Goal: Task Accomplishment & Management: Use online tool/utility

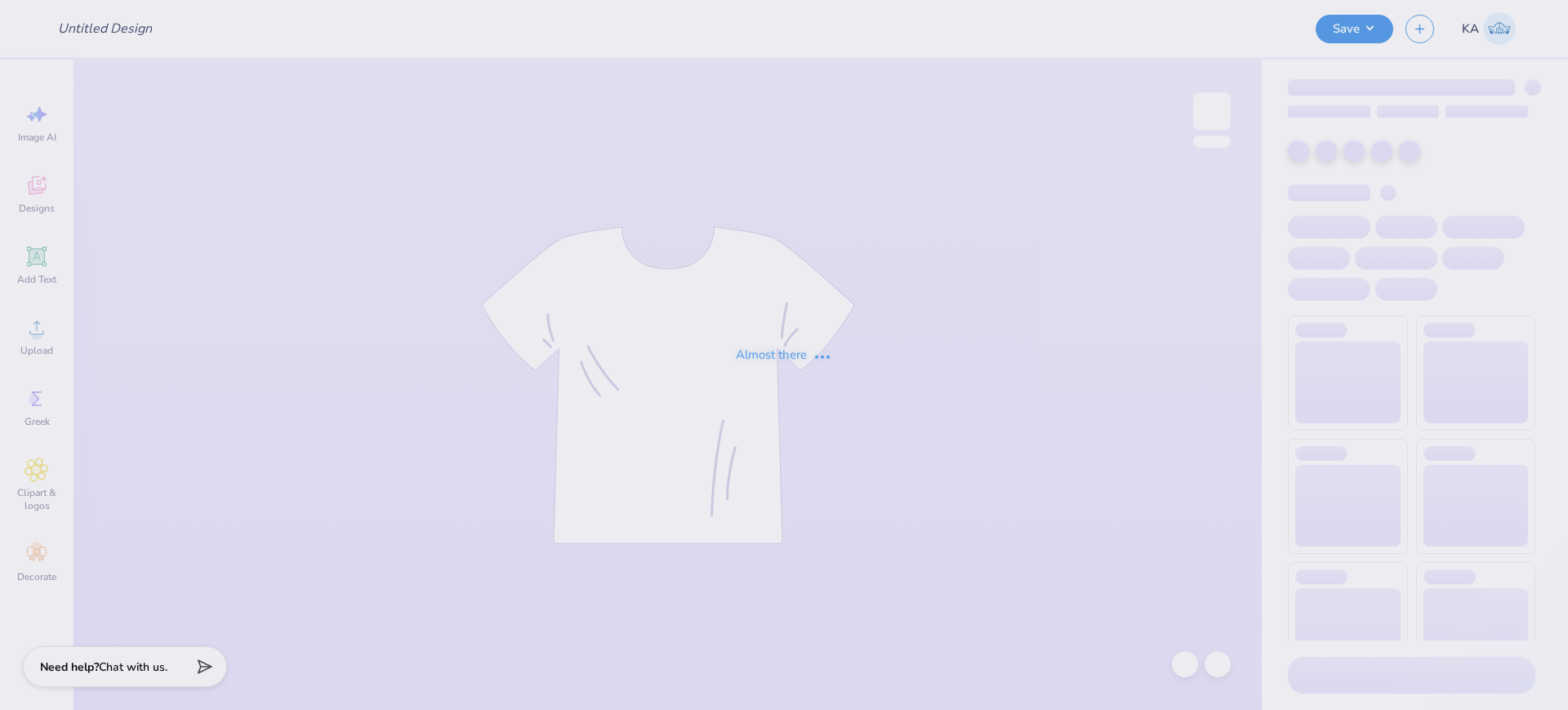
type input "Tri Sig - Hoodie Drop"
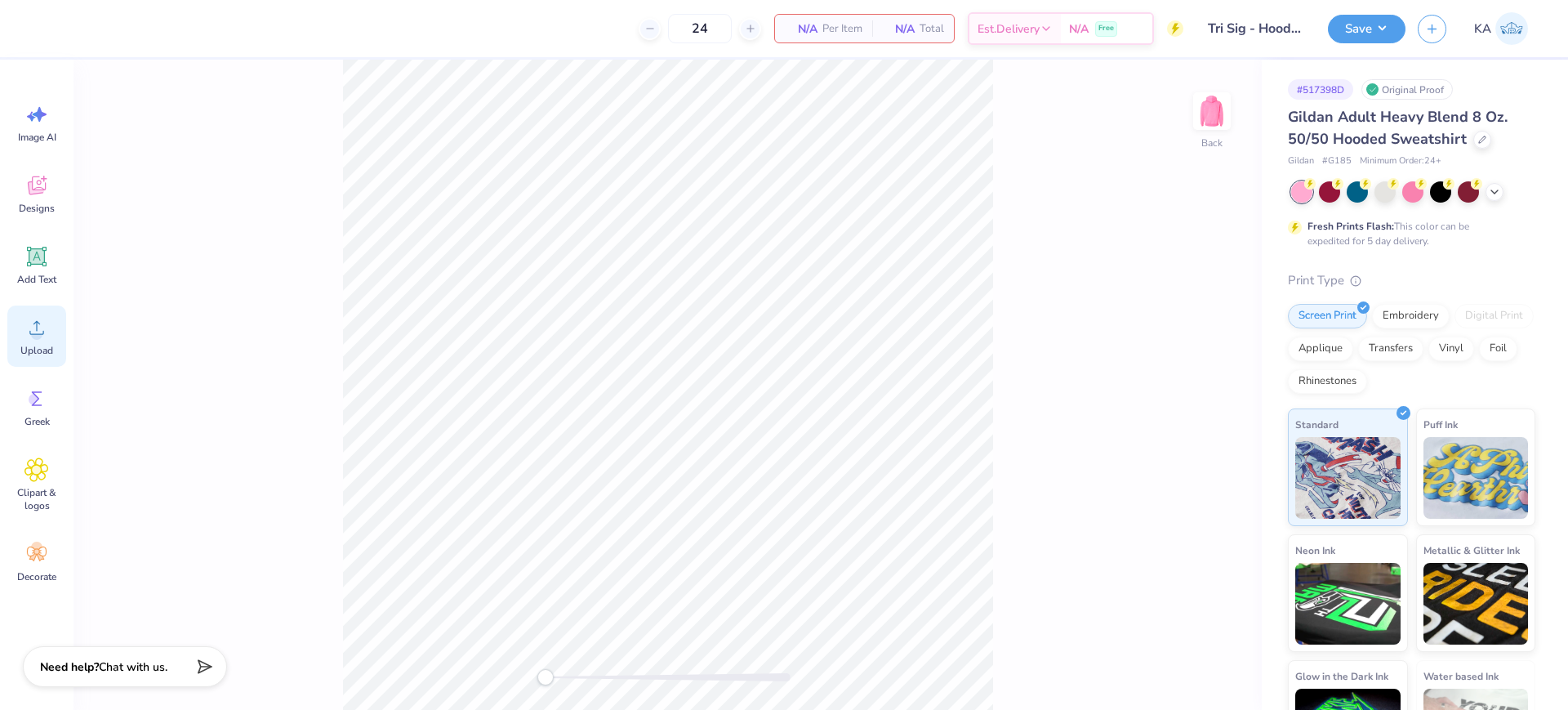
click at [36, 322] on icon at bounding box center [37, 327] width 15 height 14
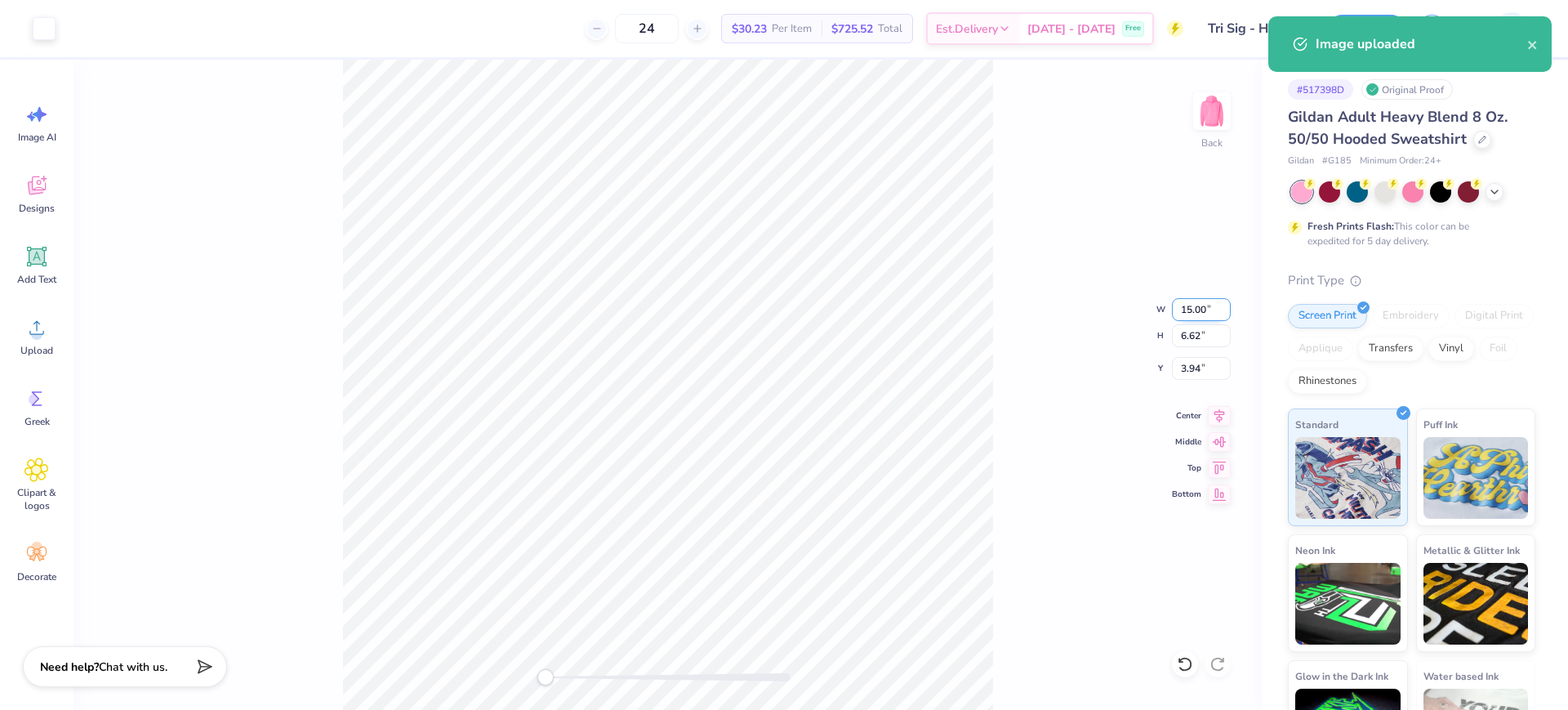
drag, startPoint x: 1183, startPoint y: 307, endPoint x: 1214, endPoint y: 307, distance: 31.0
click at [1214, 307] on input "15.00" at bounding box center [1201, 309] width 59 height 23
type input "3.5"
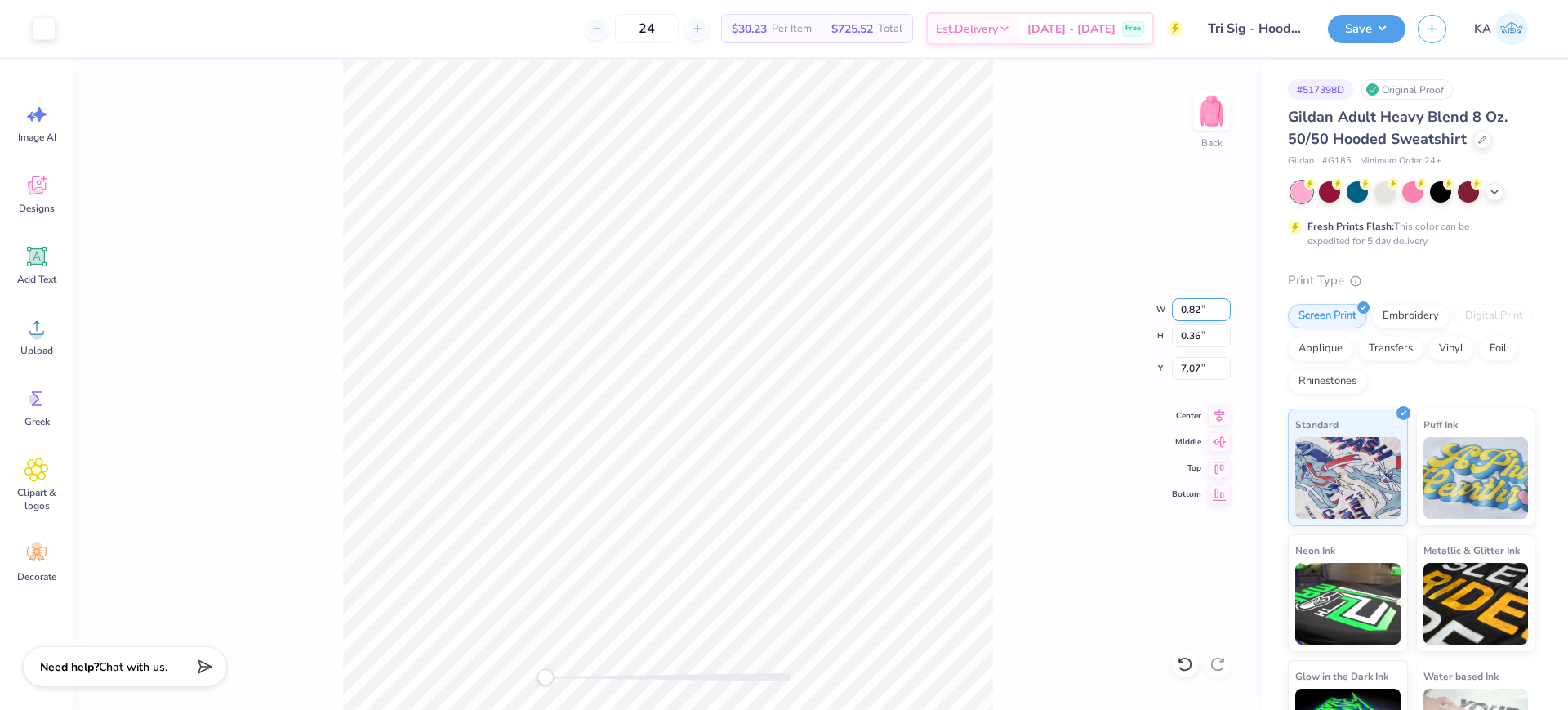
drag, startPoint x: 1205, startPoint y: 308, endPoint x: 1178, endPoint y: 308, distance: 27.0
click at [1178, 308] on input "0.82" at bounding box center [1201, 309] width 59 height 23
type input "3.5"
drag, startPoint x: 1208, startPoint y: 302, endPoint x: 1164, endPoint y: 306, distance: 44.2
click at [1164, 306] on div "Back W 6.50 6.50 " H 2.87 2.87 " Y 4.12 4.12 " Center Middle Top Bottom" at bounding box center [667, 385] width 1188 height 650
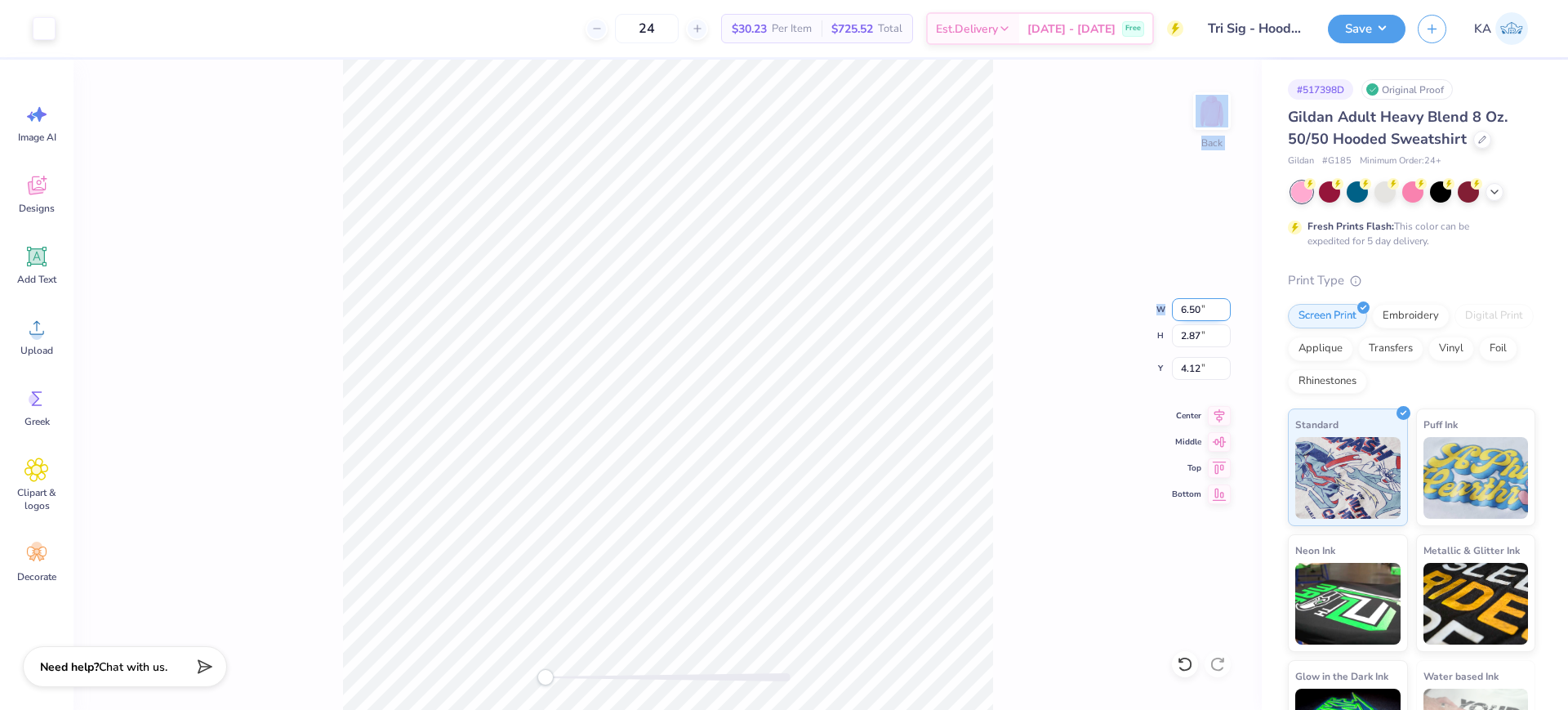
drag, startPoint x: 1172, startPoint y: 302, endPoint x: 1203, endPoint y: 306, distance: 31.3
click at [1202, 304] on div "Back W 6.50 6.50 " H 2.87 2.87 " Y 4.12 4.12 " Center Middle Top Bottom" at bounding box center [667, 385] width 1188 height 650
click at [1203, 306] on div "Back W 6.50 H 2.87 Y 4.12 Center Middle Top Bottom" at bounding box center [667, 385] width 1188 height 650
drag, startPoint x: 1203, startPoint y: 304, endPoint x: 1183, endPoint y: 304, distance: 20.0
click at [1183, 304] on input "6.50" at bounding box center [1201, 309] width 59 height 23
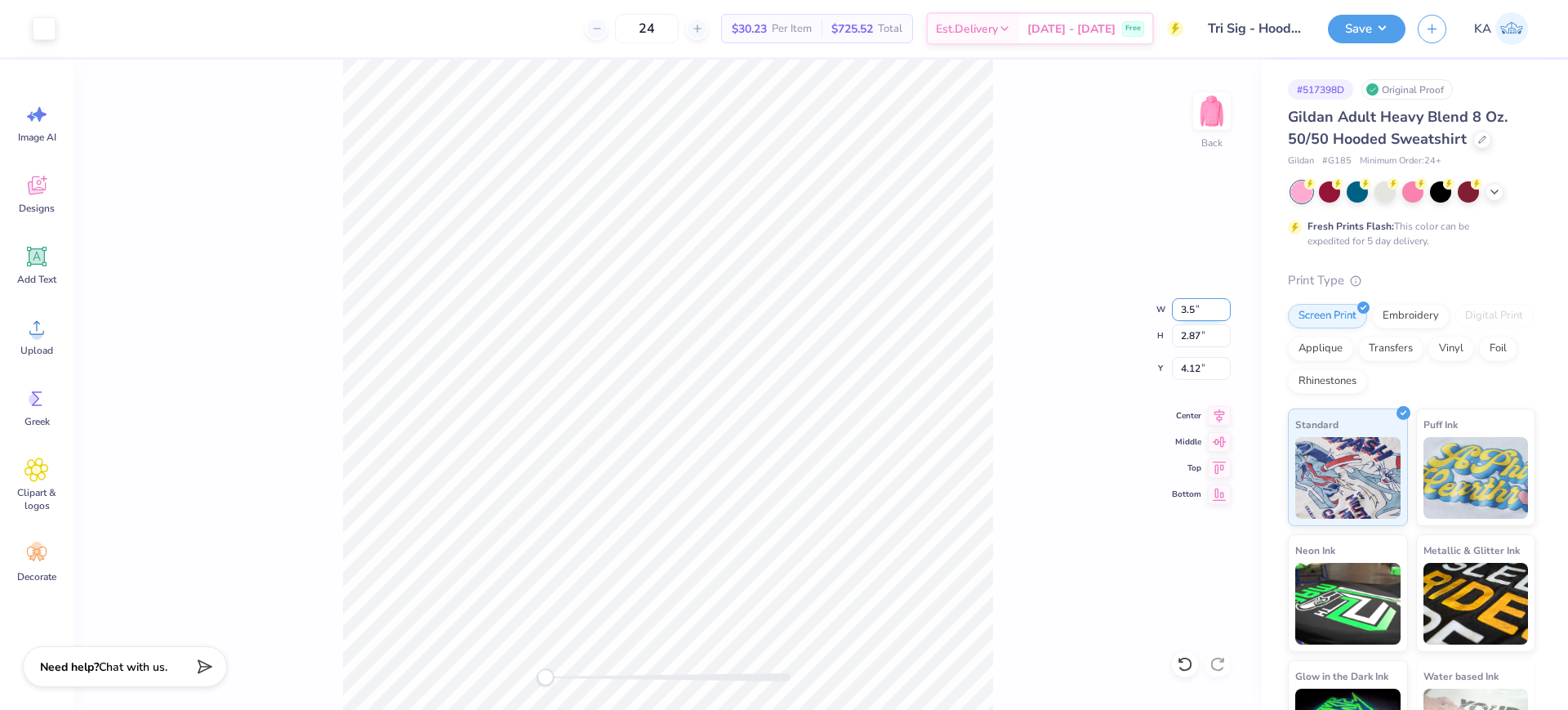
type input "3.5"
drag, startPoint x: 1206, startPoint y: 304, endPoint x: 1177, endPoint y: 304, distance: 29.0
click at [1177, 304] on input "1.89" at bounding box center [1201, 309] width 59 height 23
type input "3.5"
click at [1175, 311] on input "6.50" at bounding box center [1201, 309] width 59 height 23
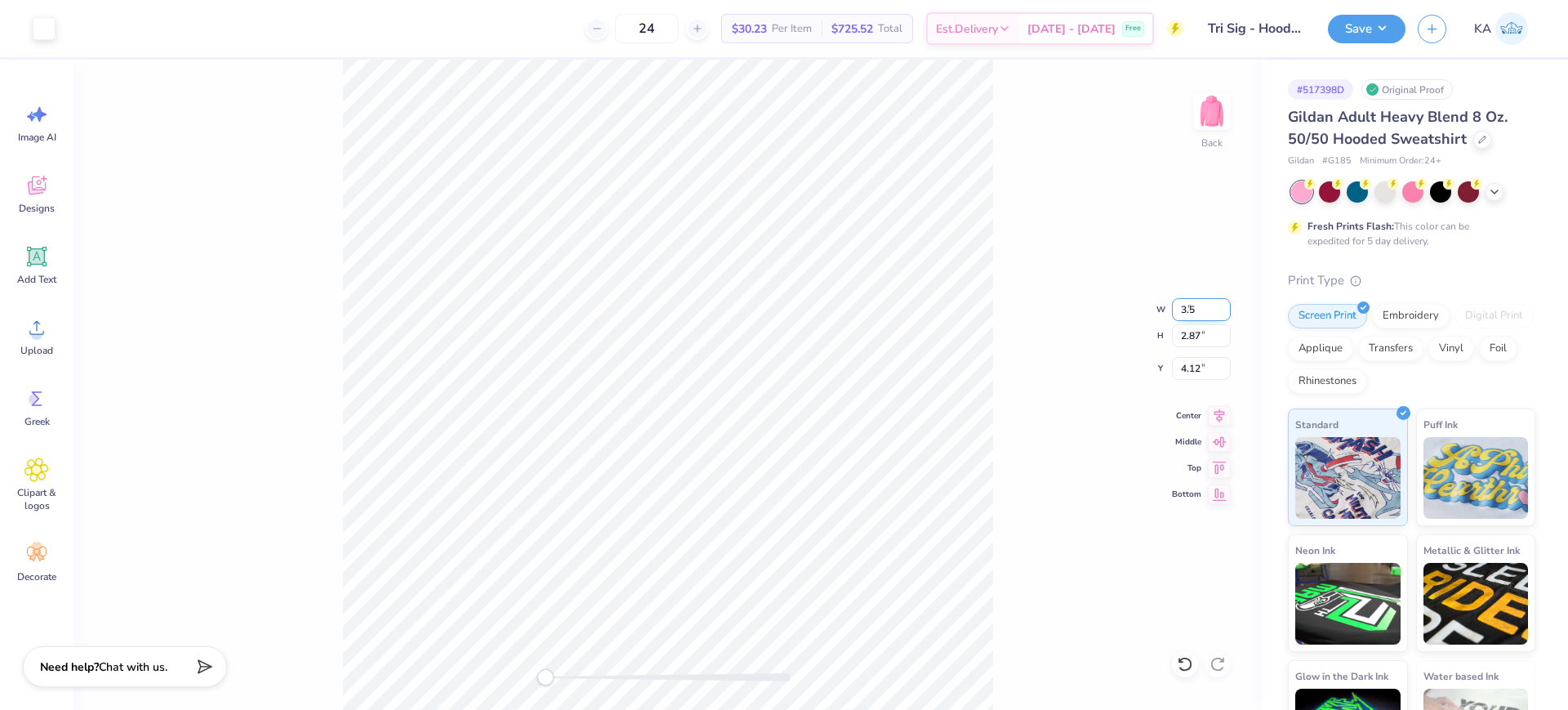
type input "3.5"
drag, startPoint x: 1208, startPoint y: 308, endPoint x: 1169, endPoint y: 308, distance: 39.0
click at [1169, 308] on div "Back W 3.5 3.5 " H 2.87 2.87 " Y 4.12 4.12 " Center Middle Top Bottom" at bounding box center [667, 385] width 1188 height 650
drag, startPoint x: 1200, startPoint y: 314, endPoint x: 1179, endPoint y: 315, distance: 21.0
click at [1179, 315] on input "1.89" at bounding box center [1201, 309] width 59 height 23
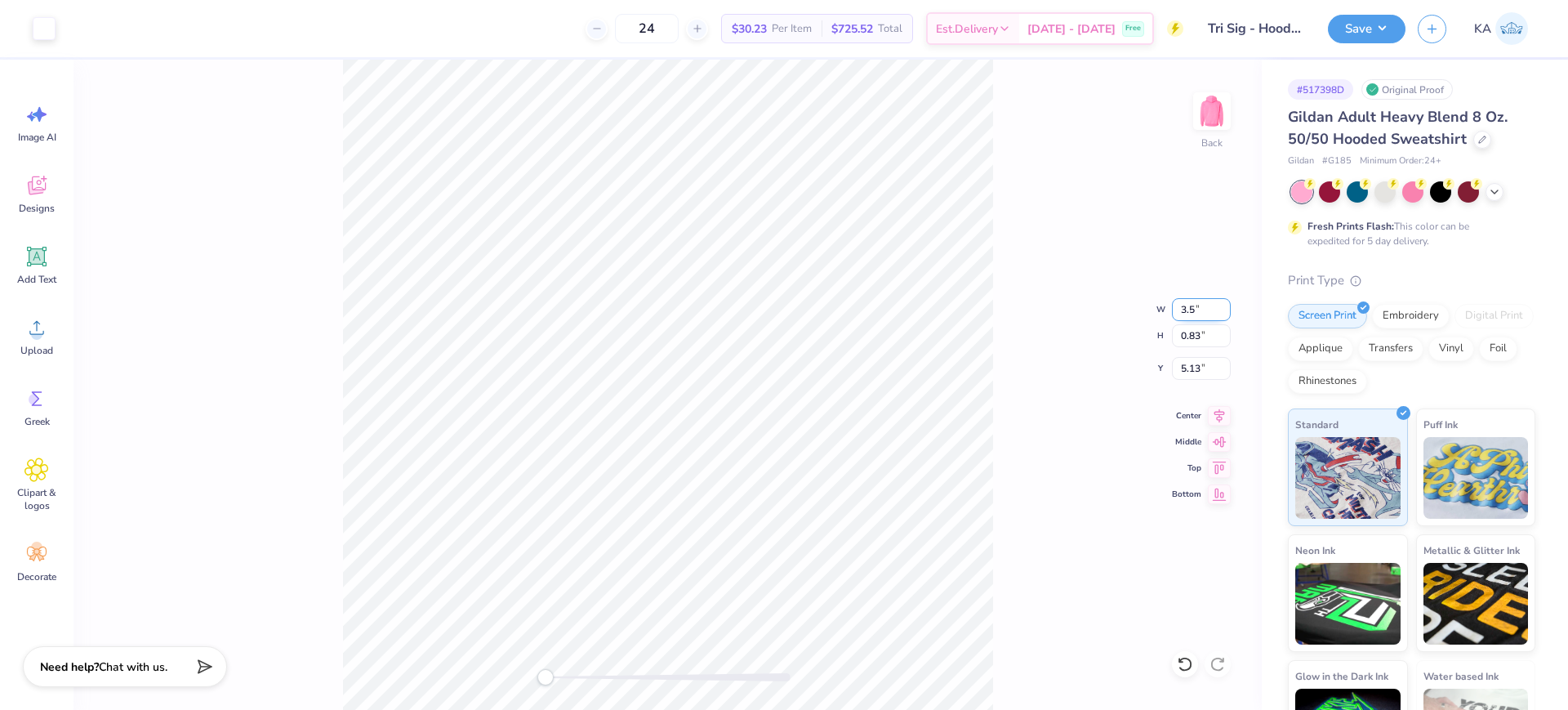
type input "3.5"
drag, startPoint x: 557, startPoint y: 679, endPoint x: 595, endPoint y: 679, distance: 38.0
click at [595, 679] on div at bounding box center [668, 677] width 245 height 8
click at [525, 673] on div "Back W 3.50 3.50 " H 1.55 1.55 " Y 6.47 6.47 " Center Middle Top Bottom" at bounding box center [667, 385] width 1188 height 650
drag, startPoint x: 1209, startPoint y: 370, endPoint x: 1169, endPoint y: 370, distance: 40.0
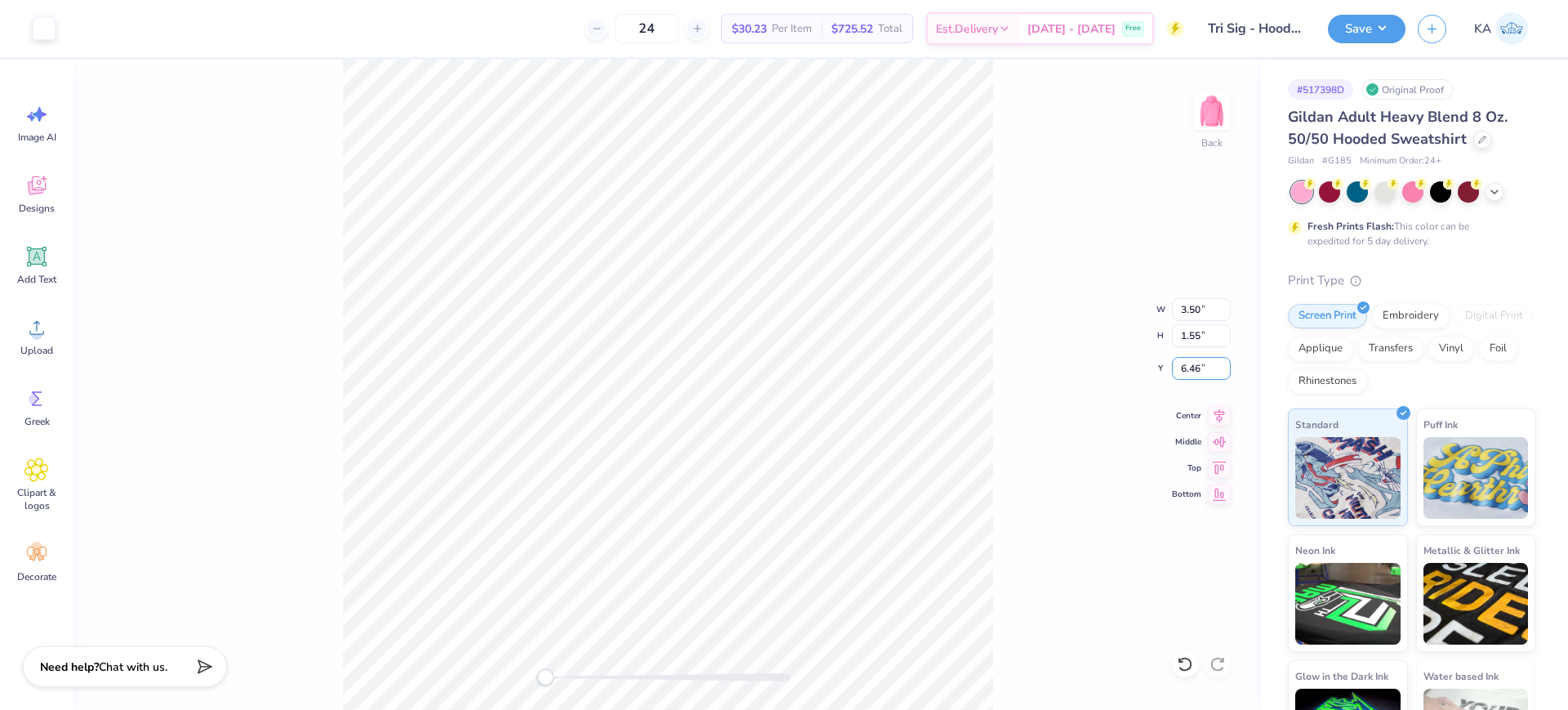
type input "6.46"
click at [1172, 370] on input "6.46" at bounding box center [1201, 368] width 59 height 23
drag, startPoint x: 1207, startPoint y: 370, endPoint x: 1168, endPoint y: 369, distance: 39.0
click at [1170, 374] on div "Back W 3.50 3.50 " H 1.55 1.55 " Y 6.46 6.46 " Center Middle Top Bottom" at bounding box center [667, 385] width 1188 height 650
click at [1202, 112] on img at bounding box center [1211, 111] width 65 height 65
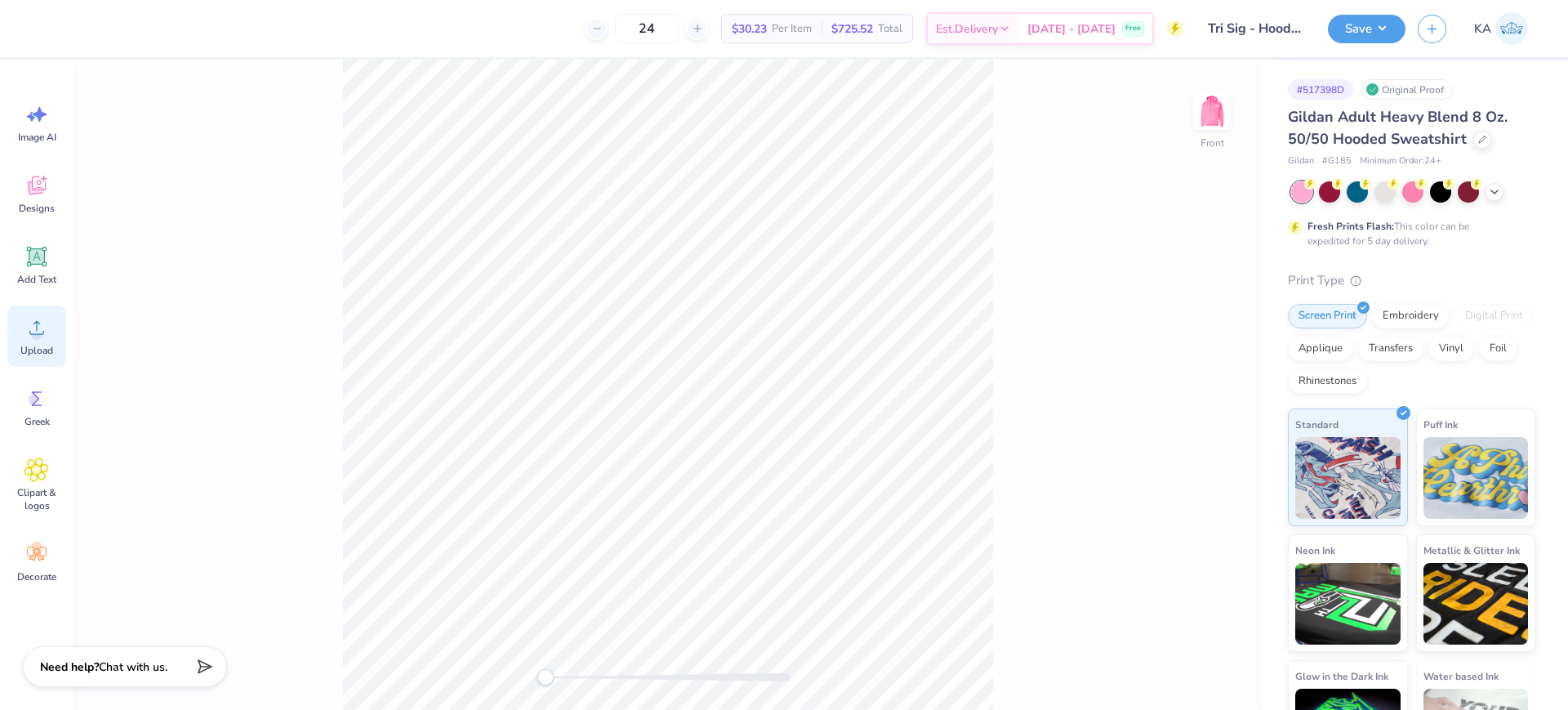
click at [36, 323] on icon at bounding box center [37, 327] width 25 height 25
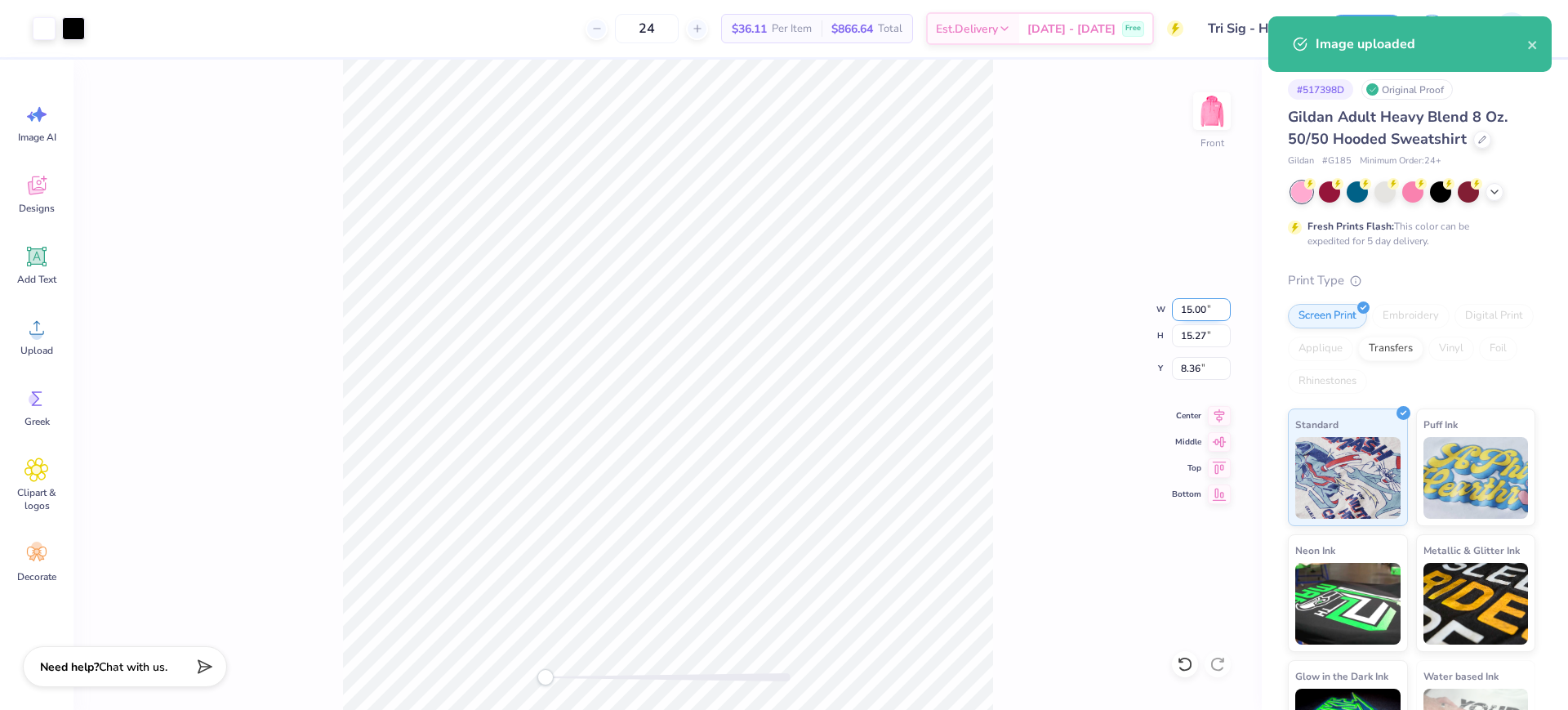
drag, startPoint x: 1181, startPoint y: 311, endPoint x: 1207, endPoint y: 311, distance: 26.0
click at [1207, 311] on input "15.00" at bounding box center [1201, 309] width 59 height 23
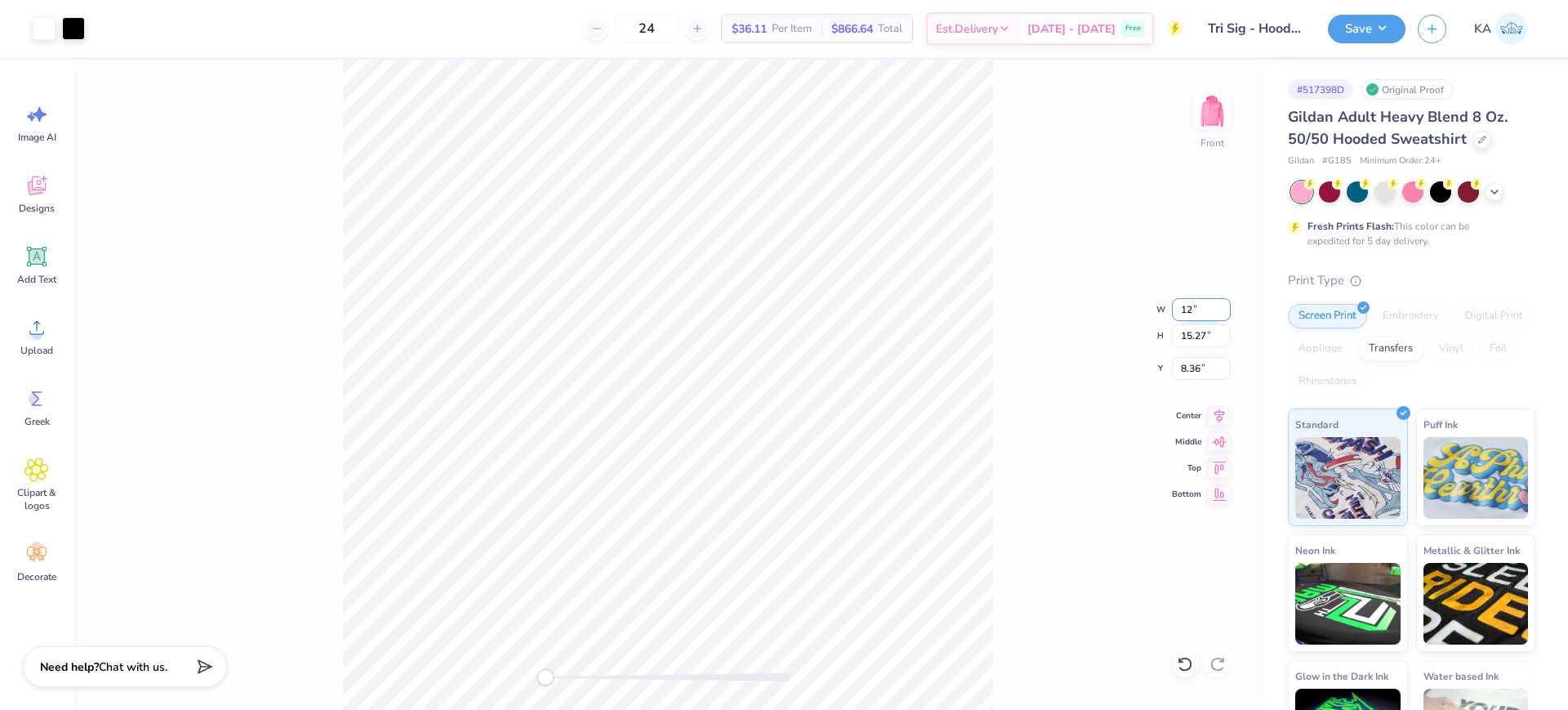
type input "12"
type input "11.75"
type input "11.96"
drag, startPoint x: 1197, startPoint y: 373, endPoint x: 1180, endPoint y: 373, distance: 17.0
click at [1180, 373] on input "7.88" at bounding box center [1201, 368] width 59 height 23
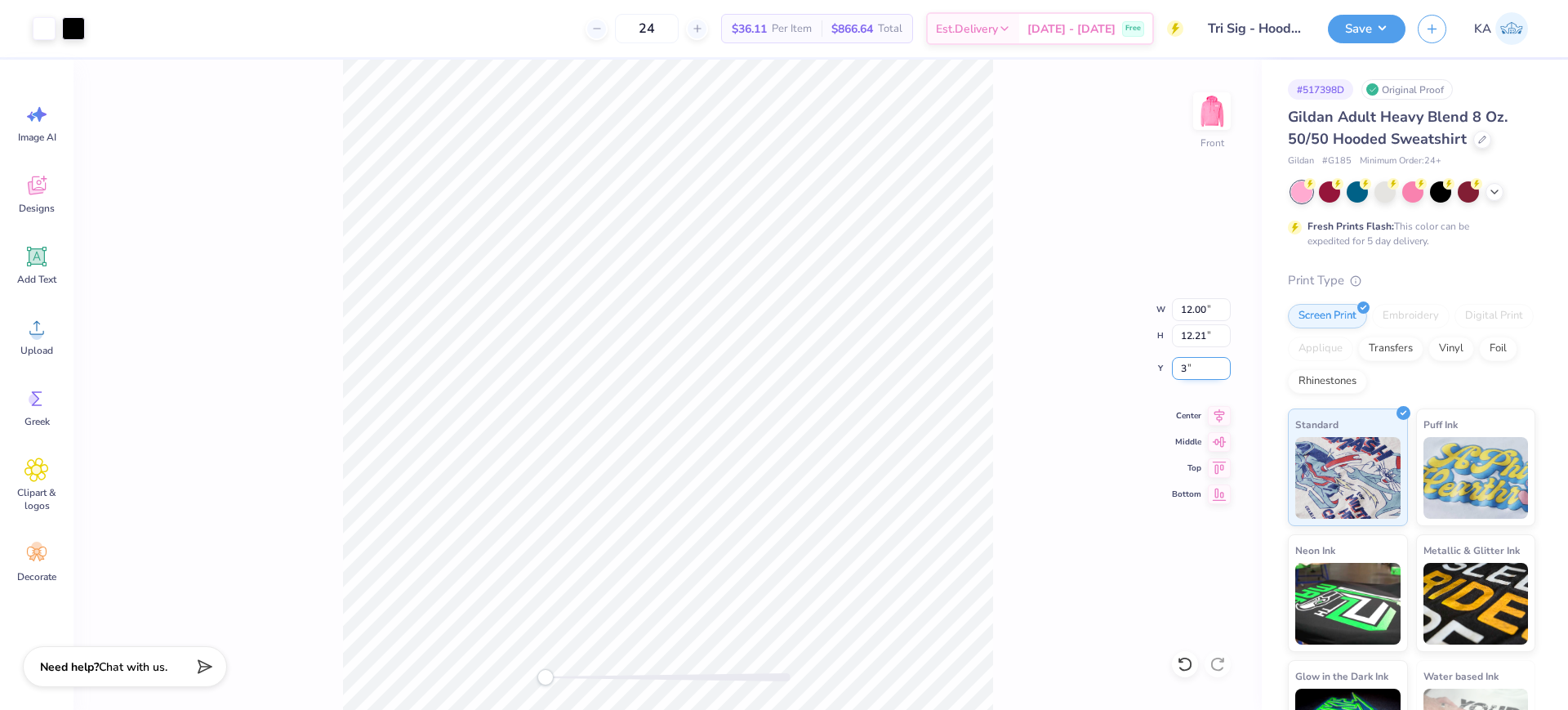
type input "3"
click at [1221, 415] on icon at bounding box center [1220, 412] width 11 height 14
click at [1225, 114] on img at bounding box center [1211, 111] width 65 height 65
click at [1225, 114] on img at bounding box center [1211, 111] width 32 height 32
click at [1397, 28] on button "Save" at bounding box center [1366, 26] width 77 height 29
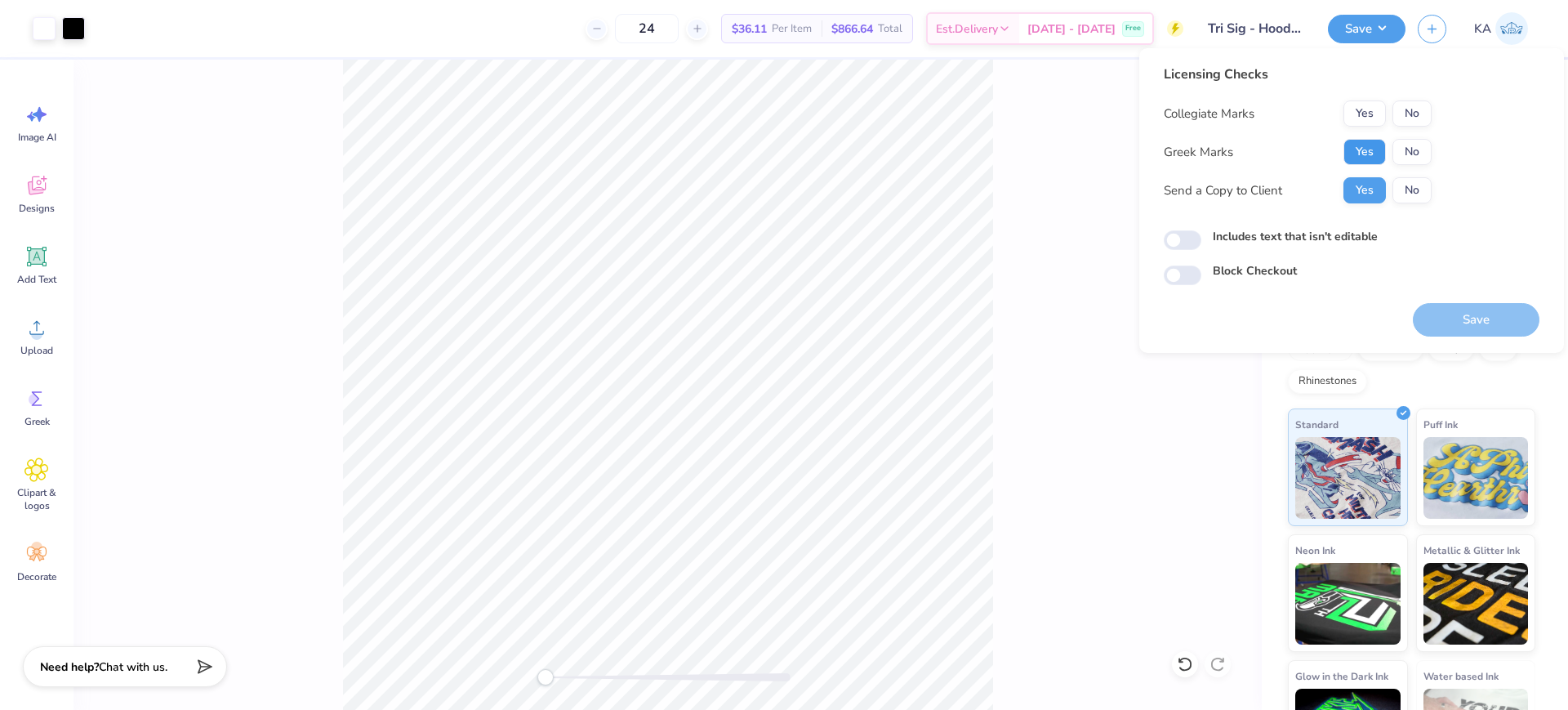
click at [1363, 149] on button "Yes" at bounding box center [1364, 152] width 42 height 26
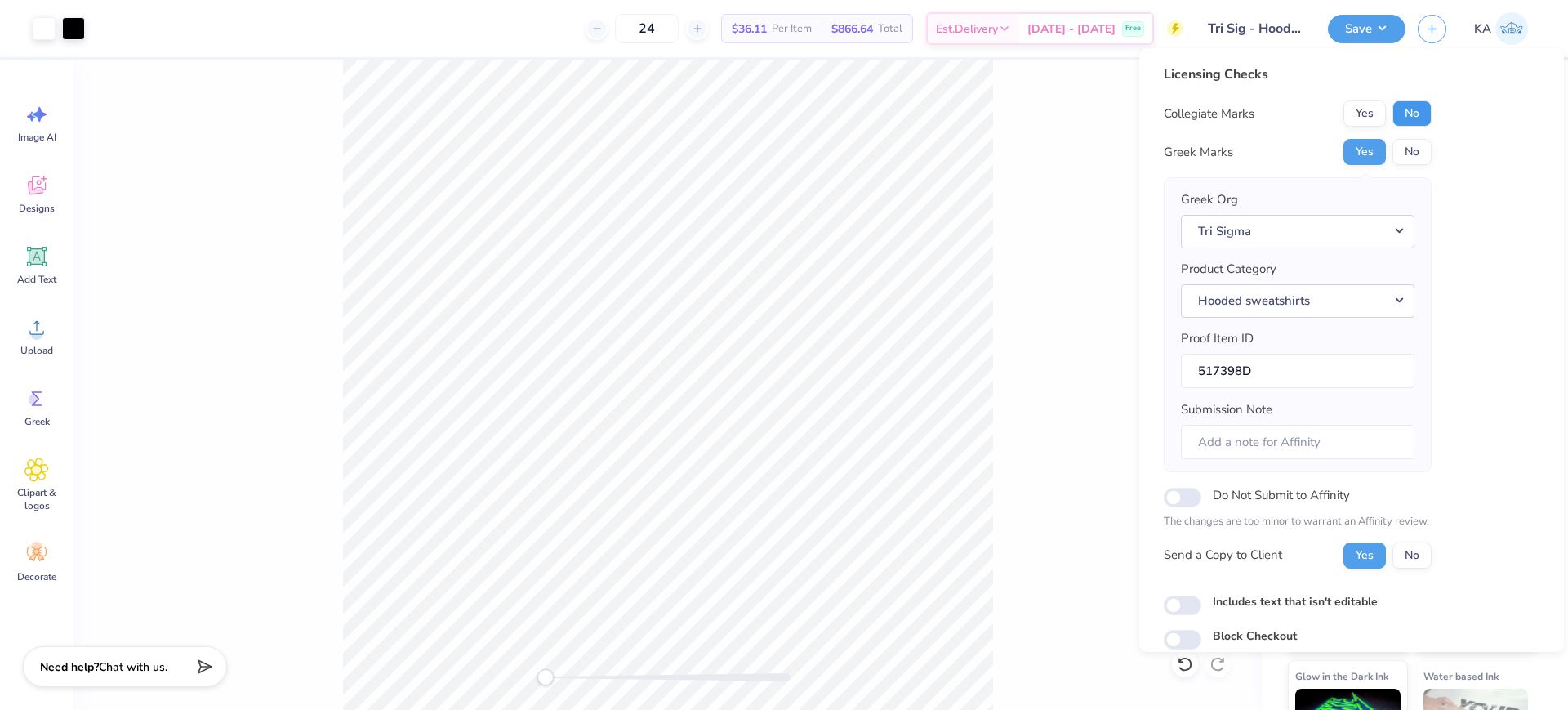
click at [1409, 118] on button "No" at bounding box center [1411, 113] width 40 height 26
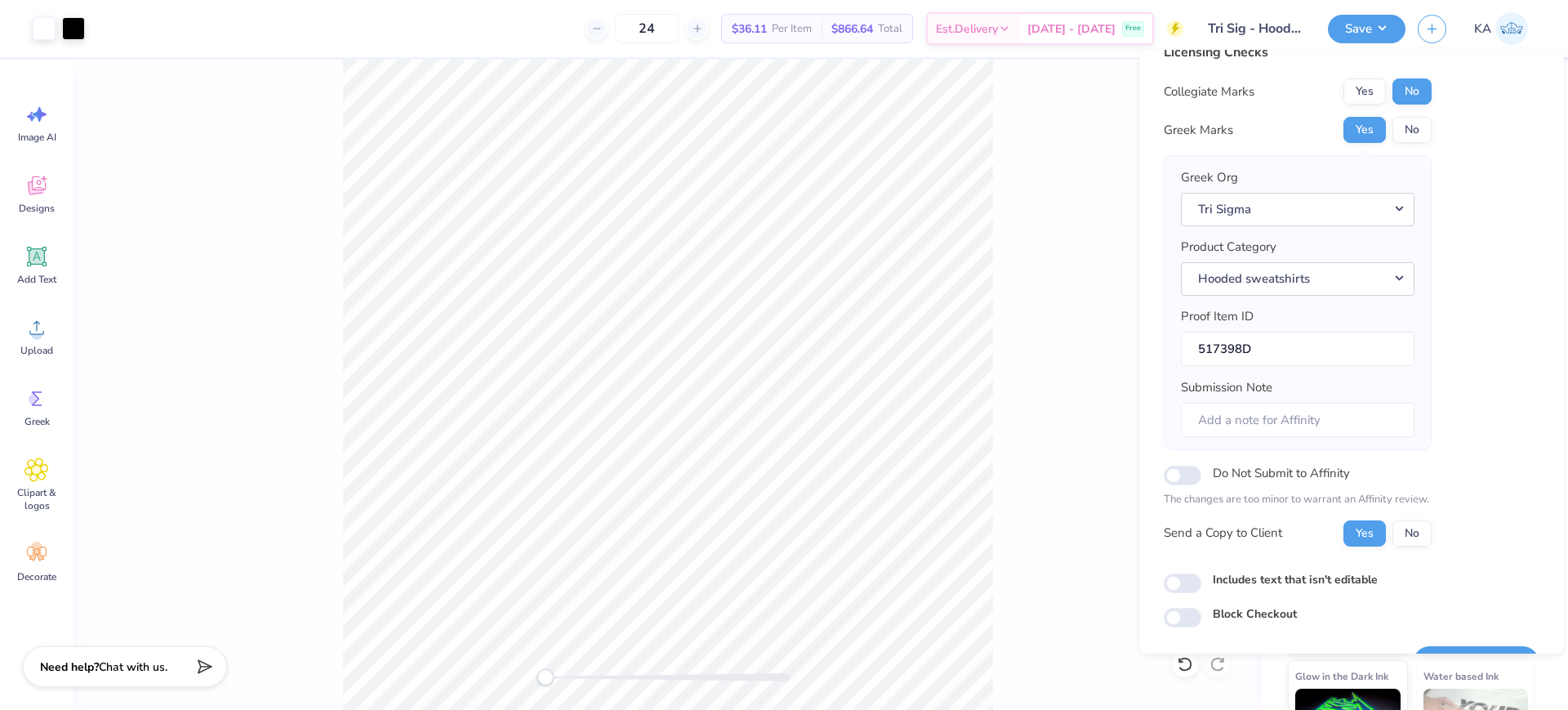
scroll to position [65, 0]
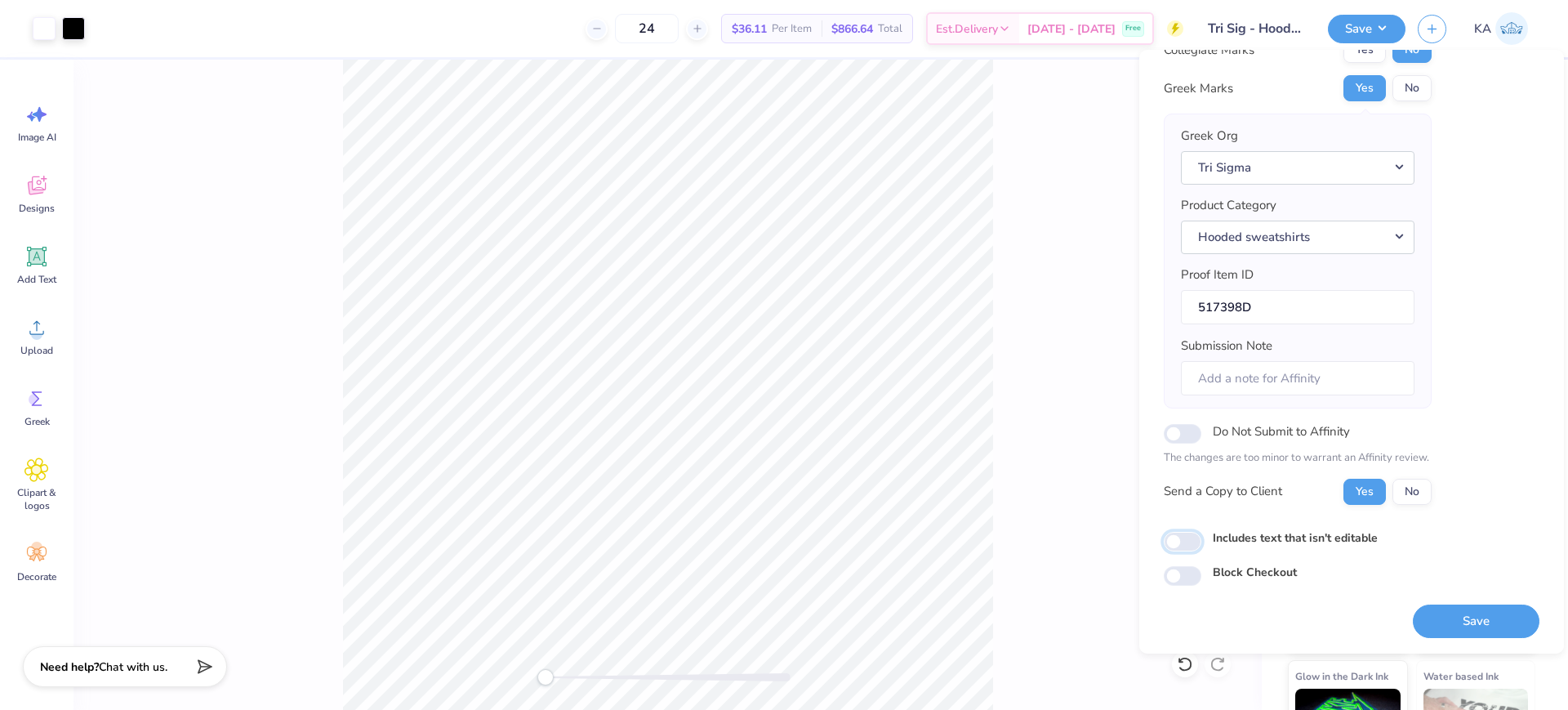
click at [1187, 536] on input "Includes text that isn't editable" at bounding box center [1182, 541] width 38 height 19
checkbox input "true"
click at [1449, 616] on button "Save" at bounding box center [1475, 621] width 126 height 33
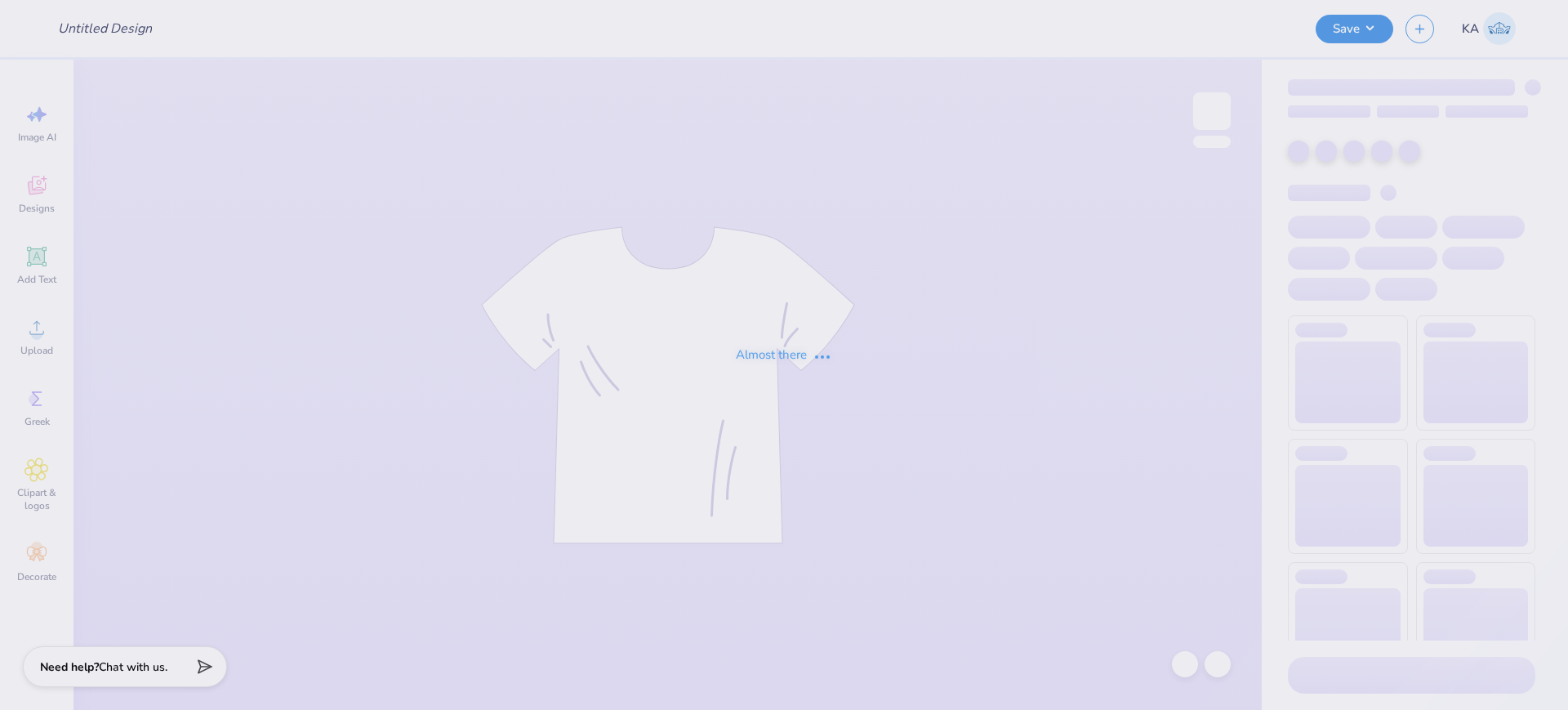
type input "KKG Philo Tee"
type input "Tri Sig - Hoodie Drop"
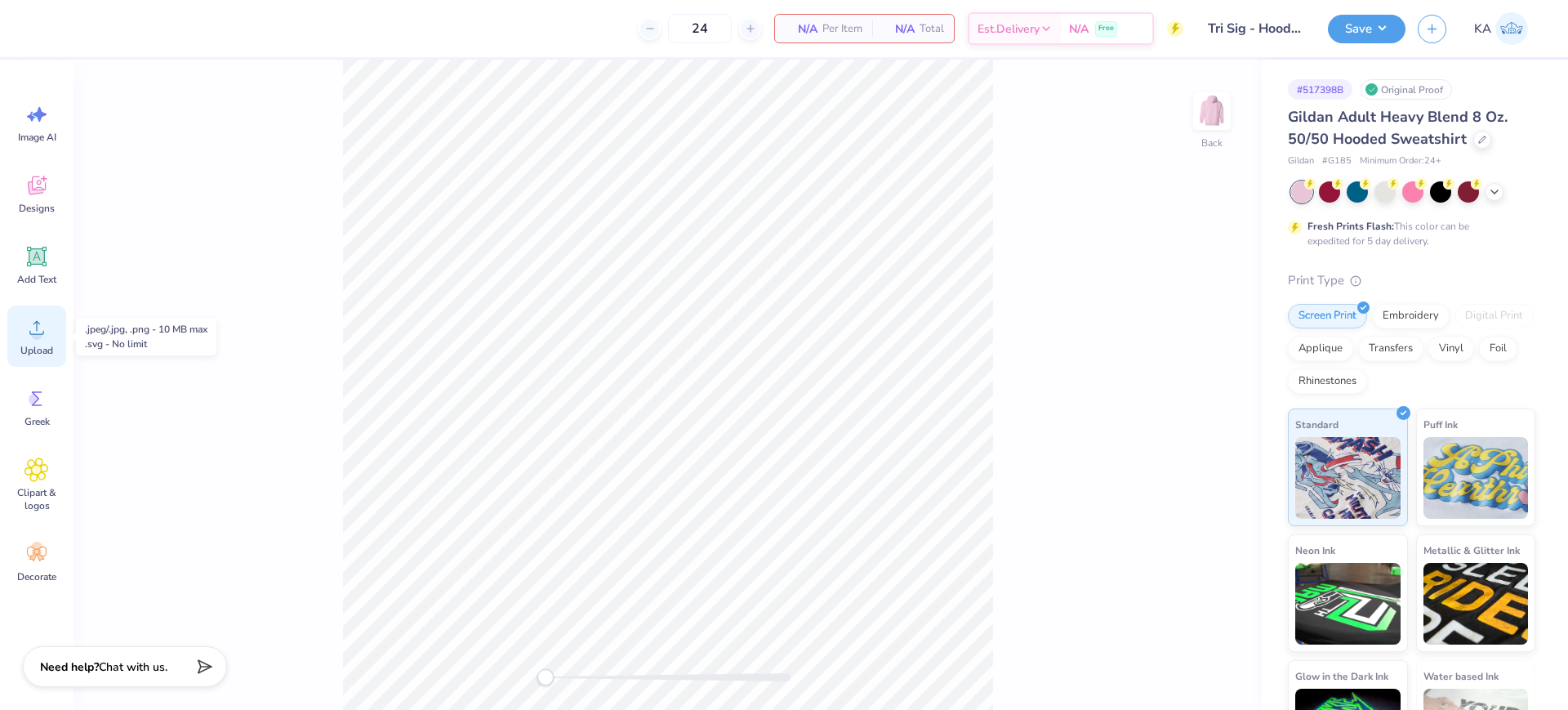
click at [22, 332] on div "Upload" at bounding box center [37, 336] width 59 height 61
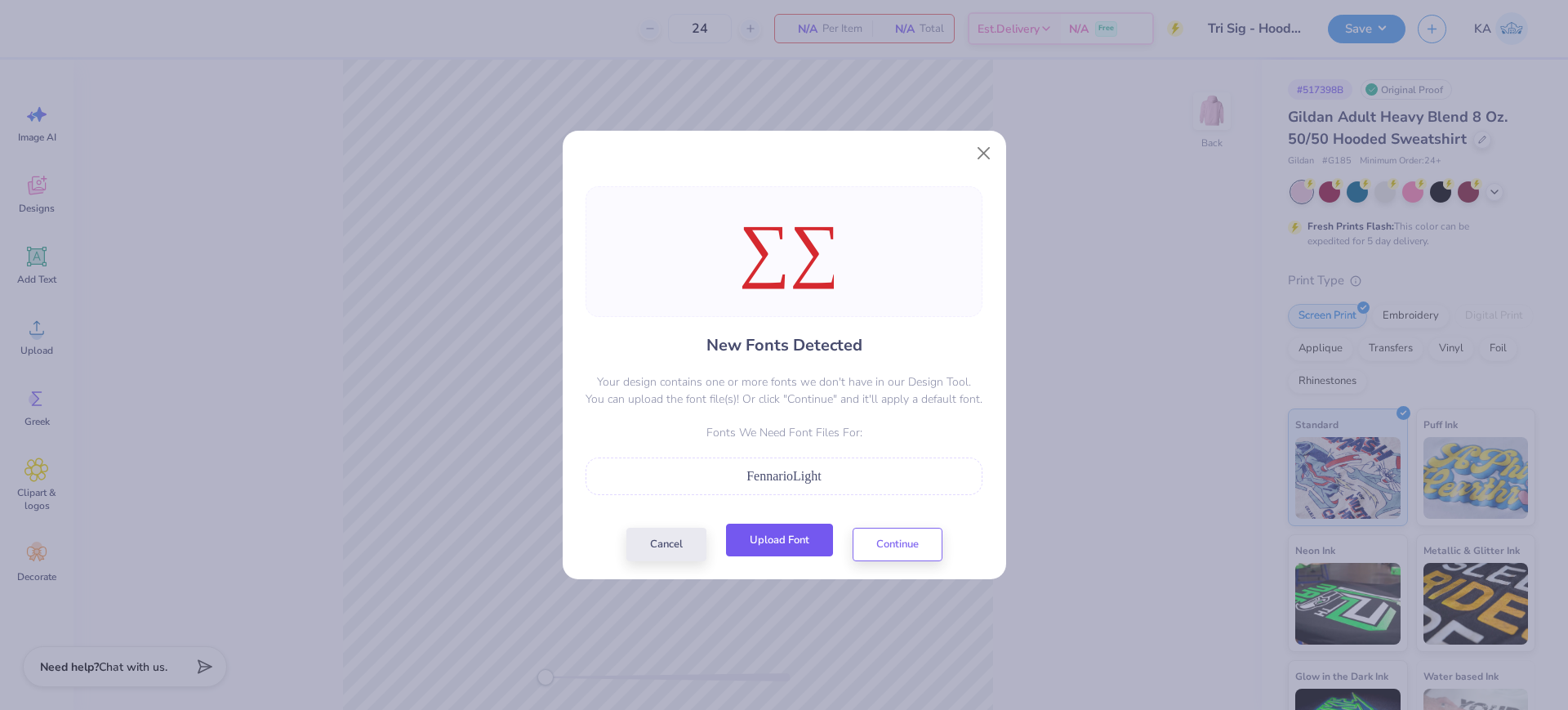
click at [786, 539] on button "Upload Font" at bounding box center [779, 540] width 107 height 33
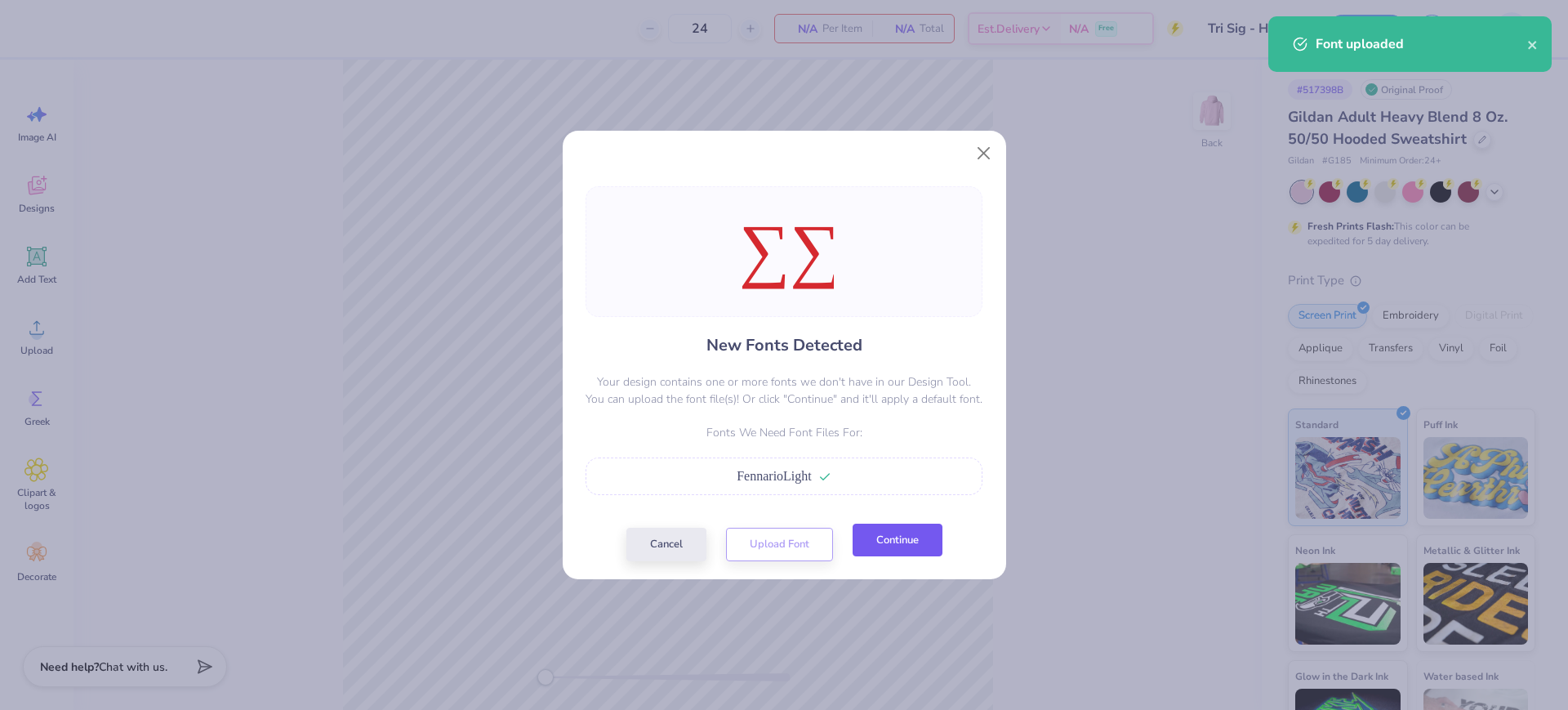
click at [886, 544] on button "Continue" at bounding box center [897, 540] width 89 height 33
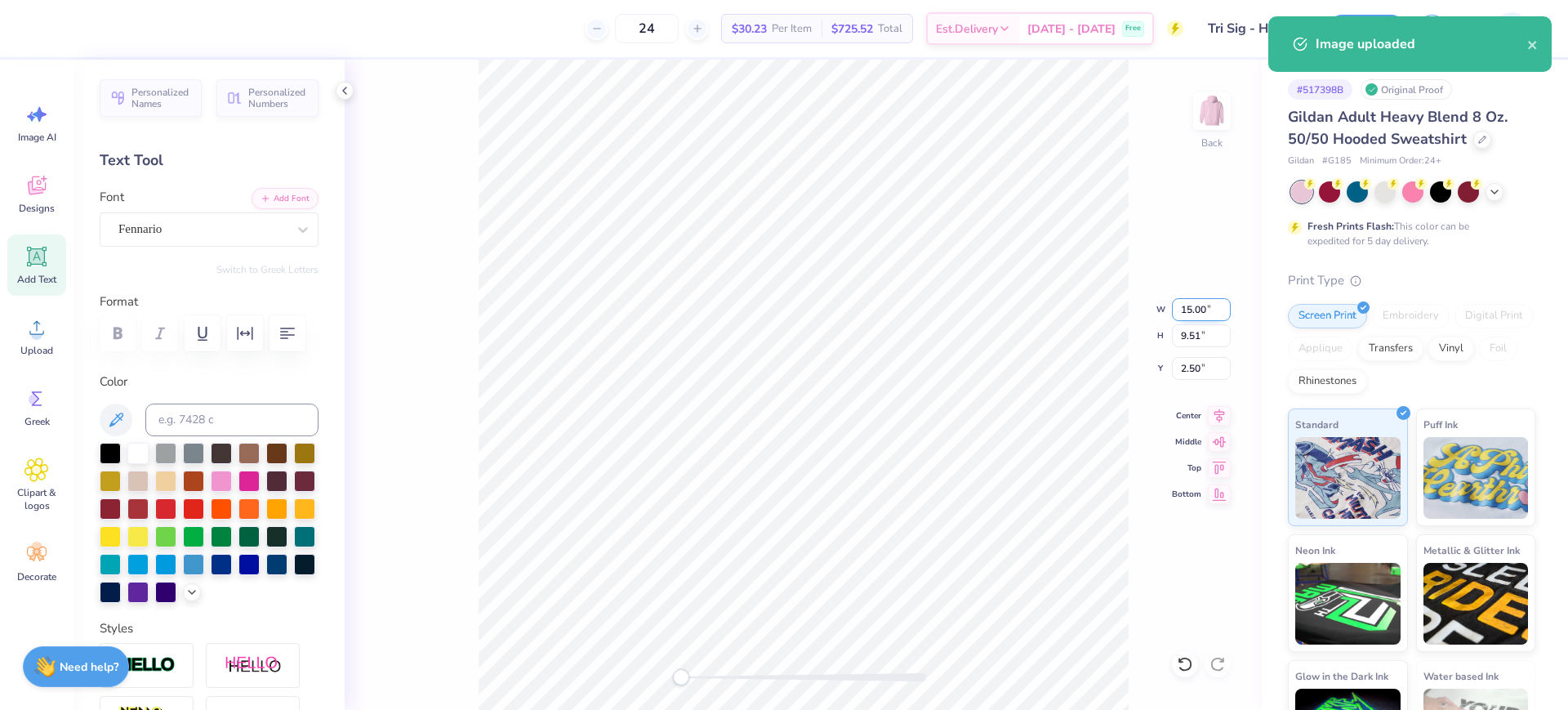
drag, startPoint x: 1185, startPoint y: 304, endPoint x: 1208, endPoint y: 307, distance: 23.2
click at [1208, 307] on input "15.00" at bounding box center [1201, 309] width 59 height 23
click at [1208, 307] on input "15.00" at bounding box center [1201, 309] width 59 height 23
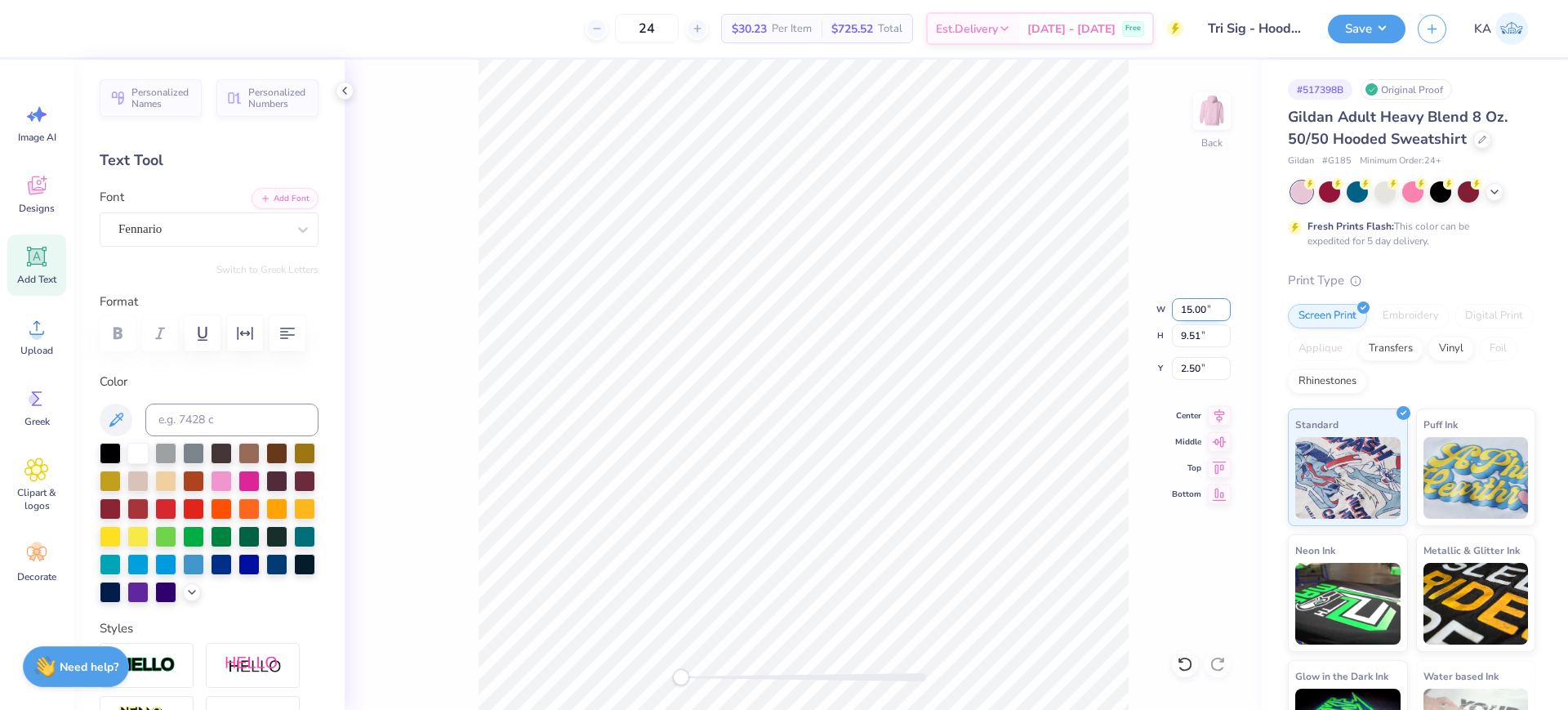
drag, startPoint x: 1211, startPoint y: 308, endPoint x: 1179, endPoint y: 310, distance: 32.1
click at [1179, 310] on input "15.00" at bounding box center [1201, 309] width 59 height 23
type input "3.5"
click at [754, 662] on div "Back W 0.82 0.82 " H 0.52 0.52 " Y 7.21 7.21 " Center Middle Top Bottom" at bounding box center [803, 385] width 917 height 650
drag, startPoint x: 751, startPoint y: 674, endPoint x: 683, endPoint y: 674, distance: 68.0
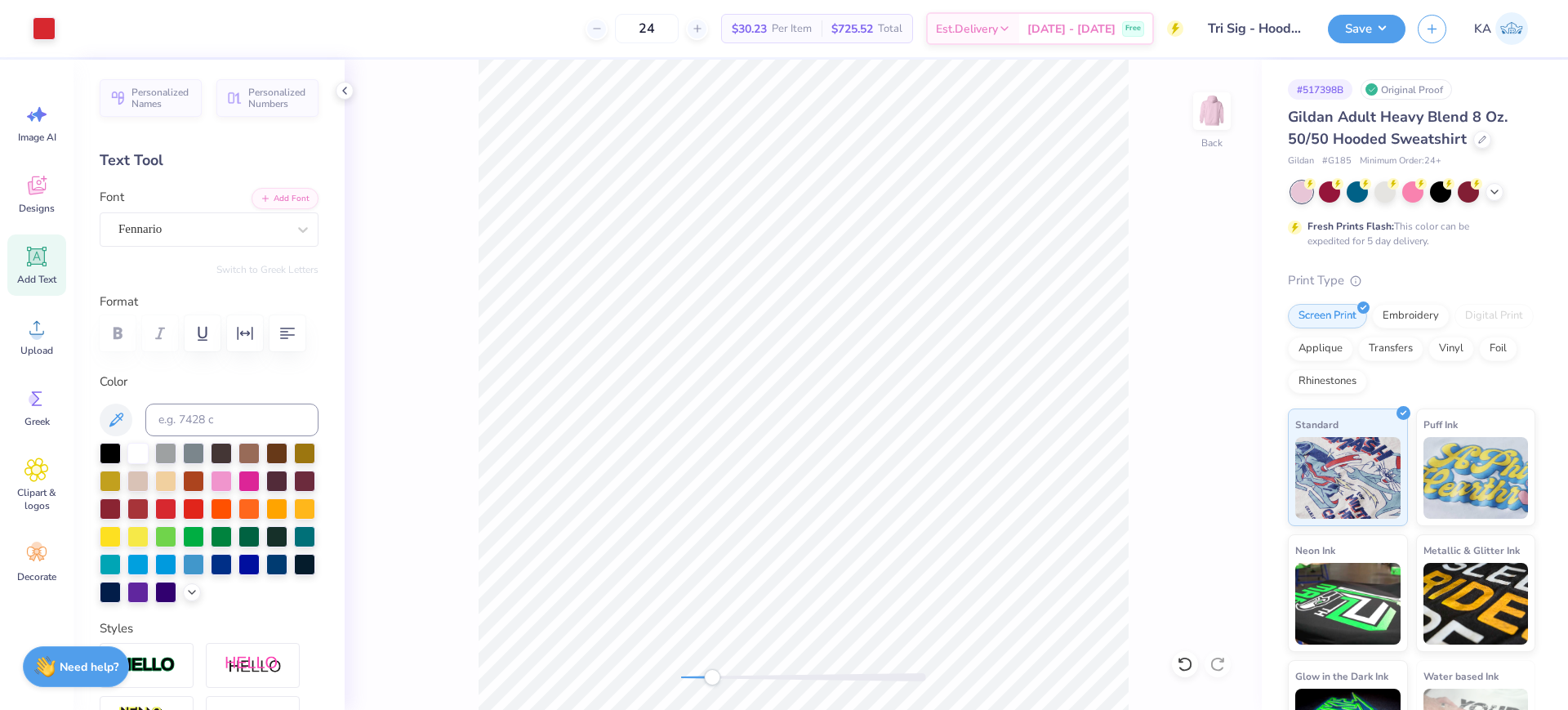
click at [704, 674] on div "Accessibility label" at bounding box center [713, 677] width 17 height 17
drag, startPoint x: 1208, startPoint y: 368, endPoint x: 1173, endPoint y: 368, distance: 35.0
click at [1173, 368] on input "7.26" at bounding box center [1201, 368] width 59 height 23
type input "3"
click at [1208, 105] on img at bounding box center [1211, 111] width 65 height 65
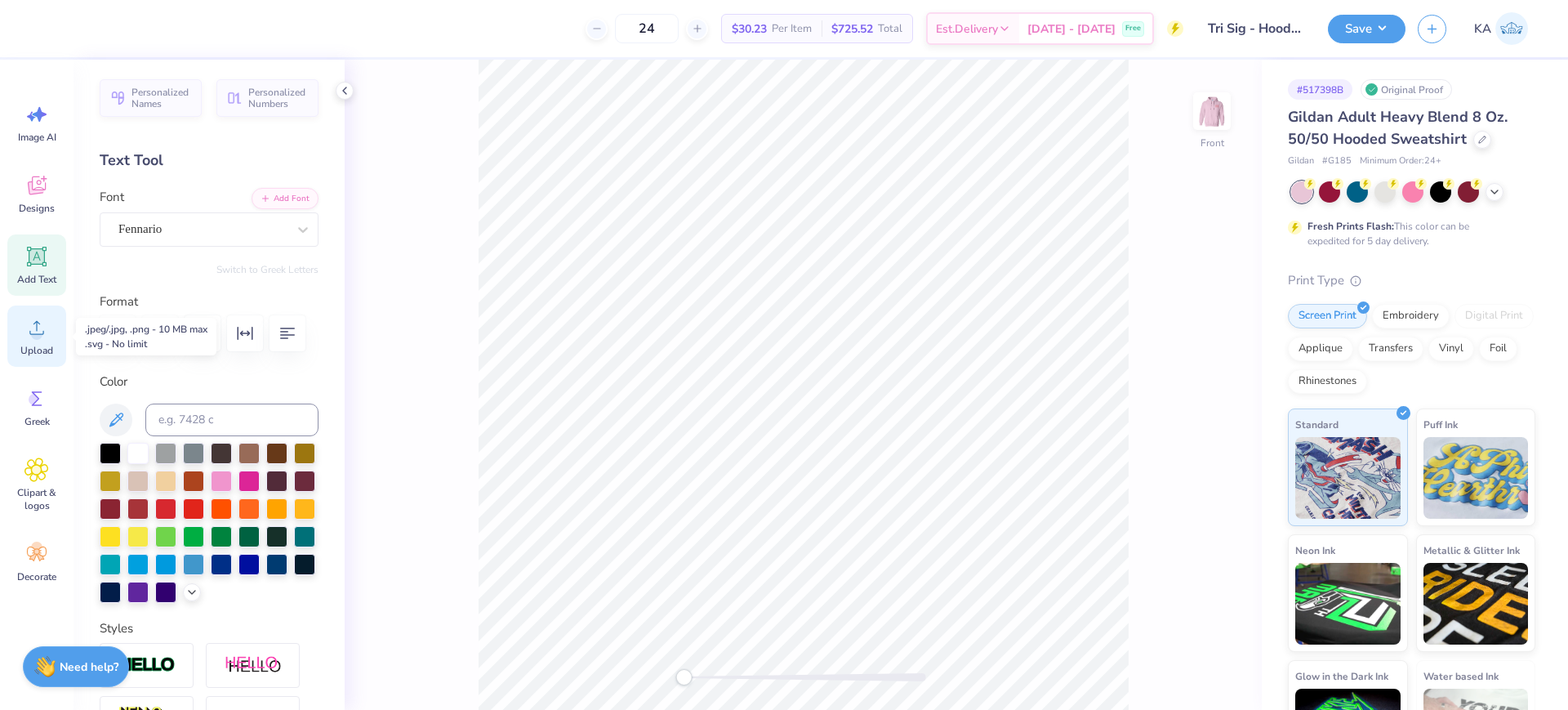
click at [47, 322] on icon at bounding box center [37, 327] width 25 height 25
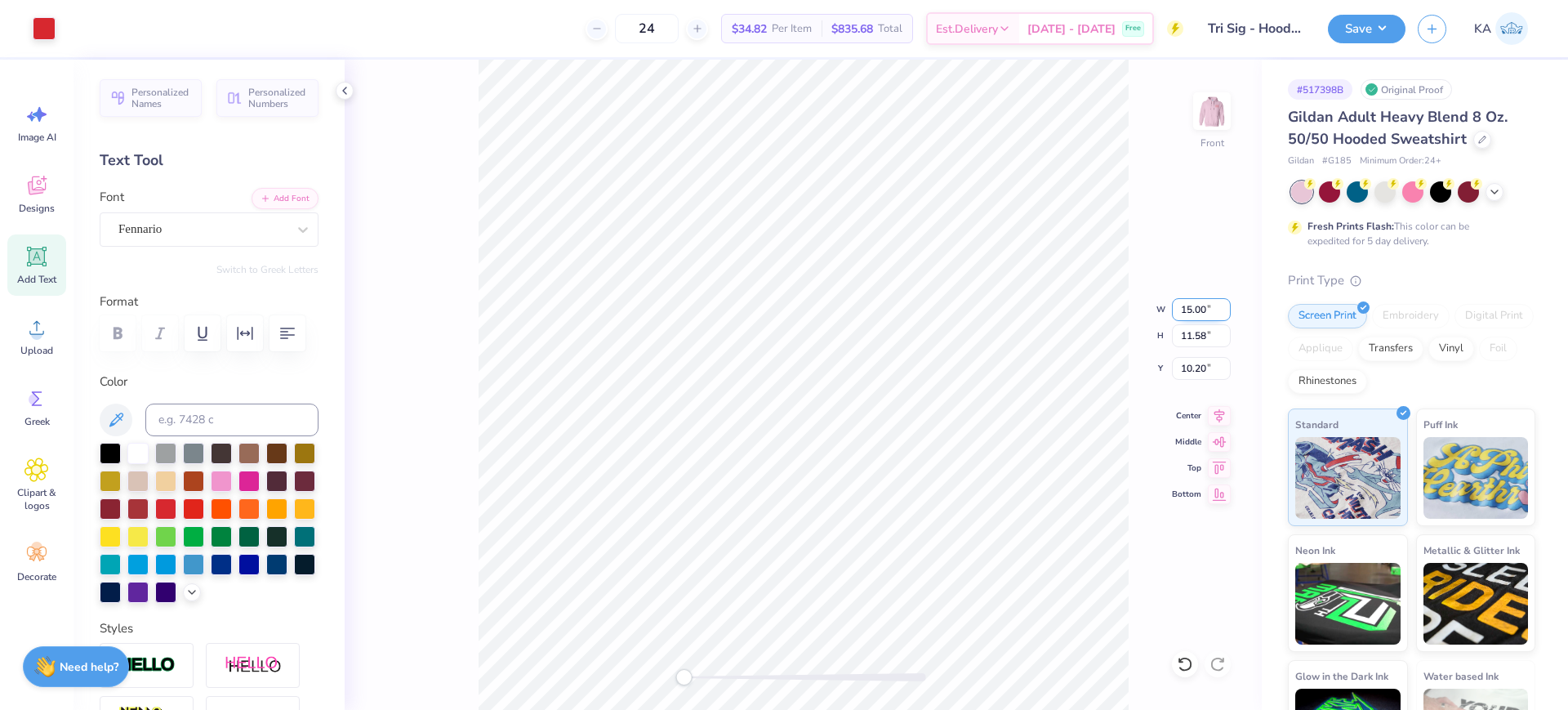
drag, startPoint x: 1173, startPoint y: 305, endPoint x: 1210, endPoint y: 309, distance: 37.2
click at [1210, 309] on input "15.00" at bounding box center [1201, 309] width 59 height 23
type input "9.60"
type input "8.46"
type input "12.10"
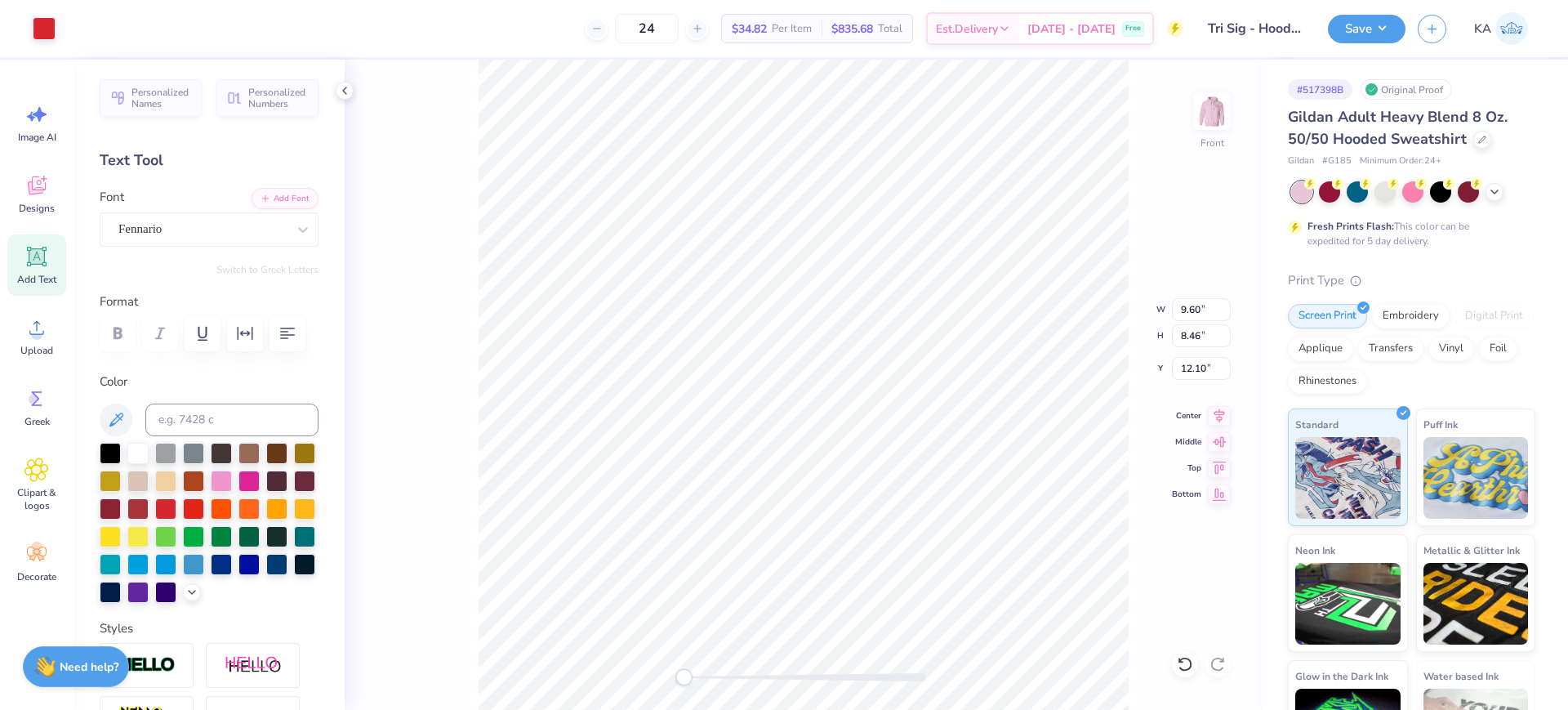
type input "4.67"
type input "1.86"
type input "20.89"
click at [1183, 661] on icon at bounding box center [1181, 660] width 4 height 4
click at [1216, 422] on icon at bounding box center [1219, 413] width 23 height 19
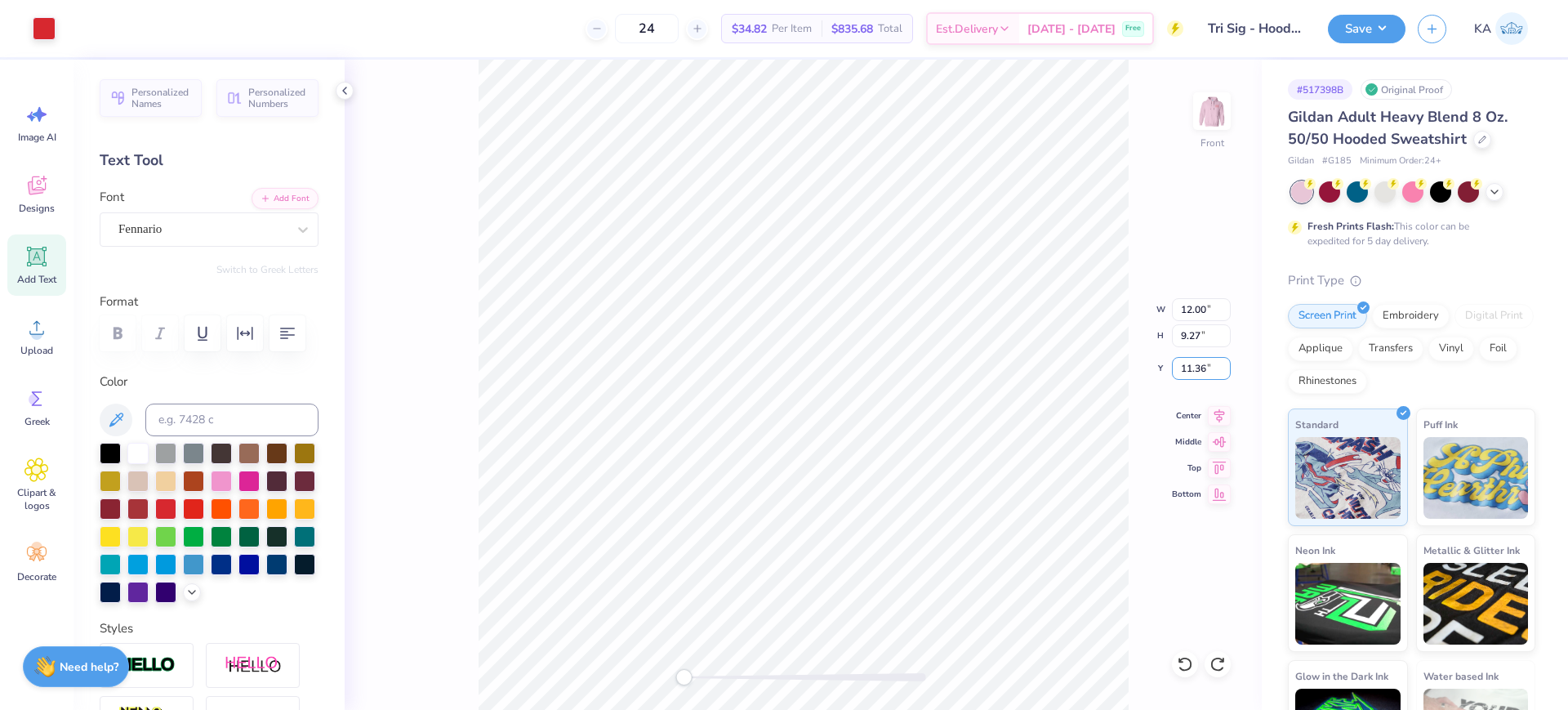
drag, startPoint x: 1190, startPoint y: 375, endPoint x: 1208, endPoint y: 381, distance: 19.0
click at [1208, 381] on div "Front W 12.00 12.00 " H 9.27 9.27 " Y 11.36 11.36 " Center Middle Top Bottom" at bounding box center [803, 385] width 917 height 650
drag, startPoint x: 1191, startPoint y: 372, endPoint x: 1208, endPoint y: 372, distance: 17.0
click at [1208, 372] on input "11.36" at bounding box center [1201, 368] width 59 height 23
type input "6.00"
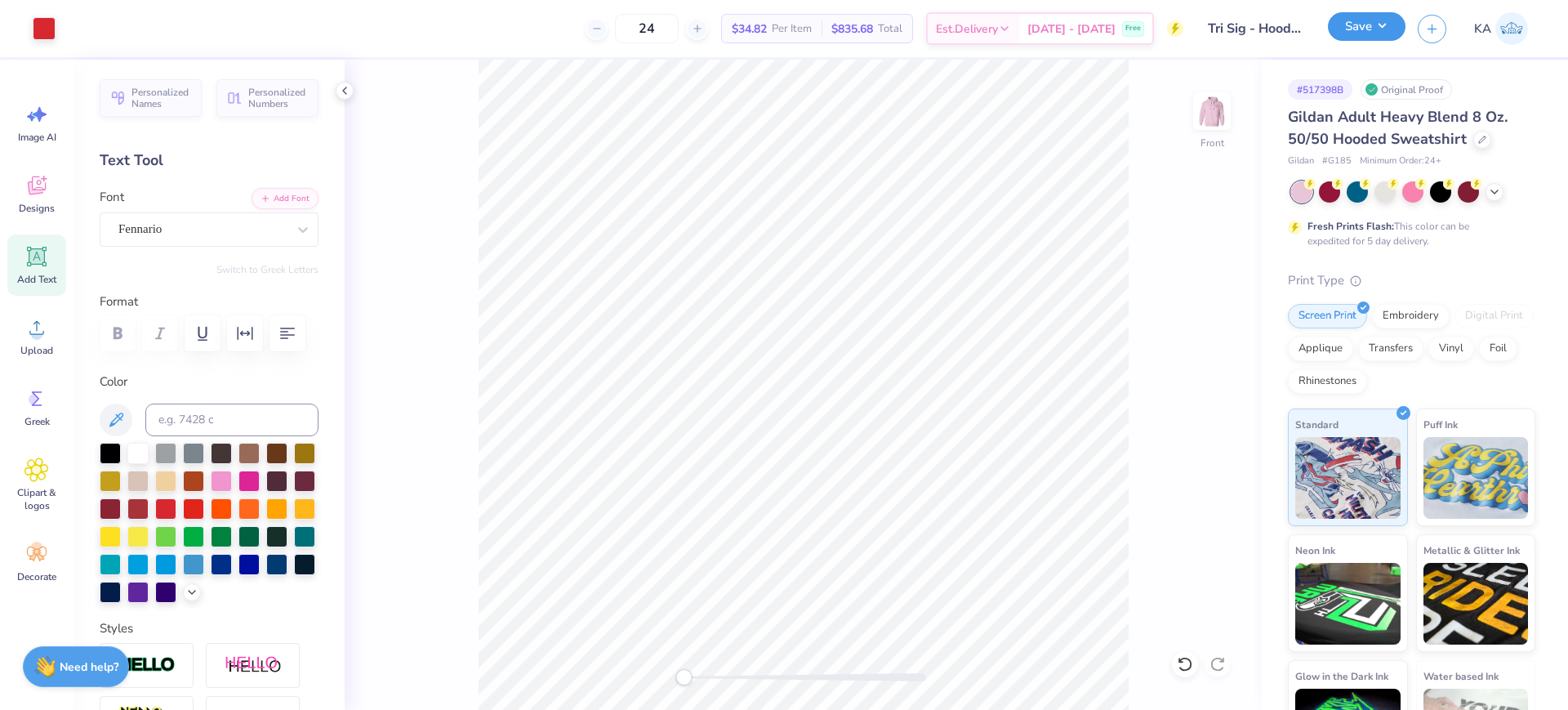
click at [1357, 30] on button "Save" at bounding box center [1366, 26] width 77 height 29
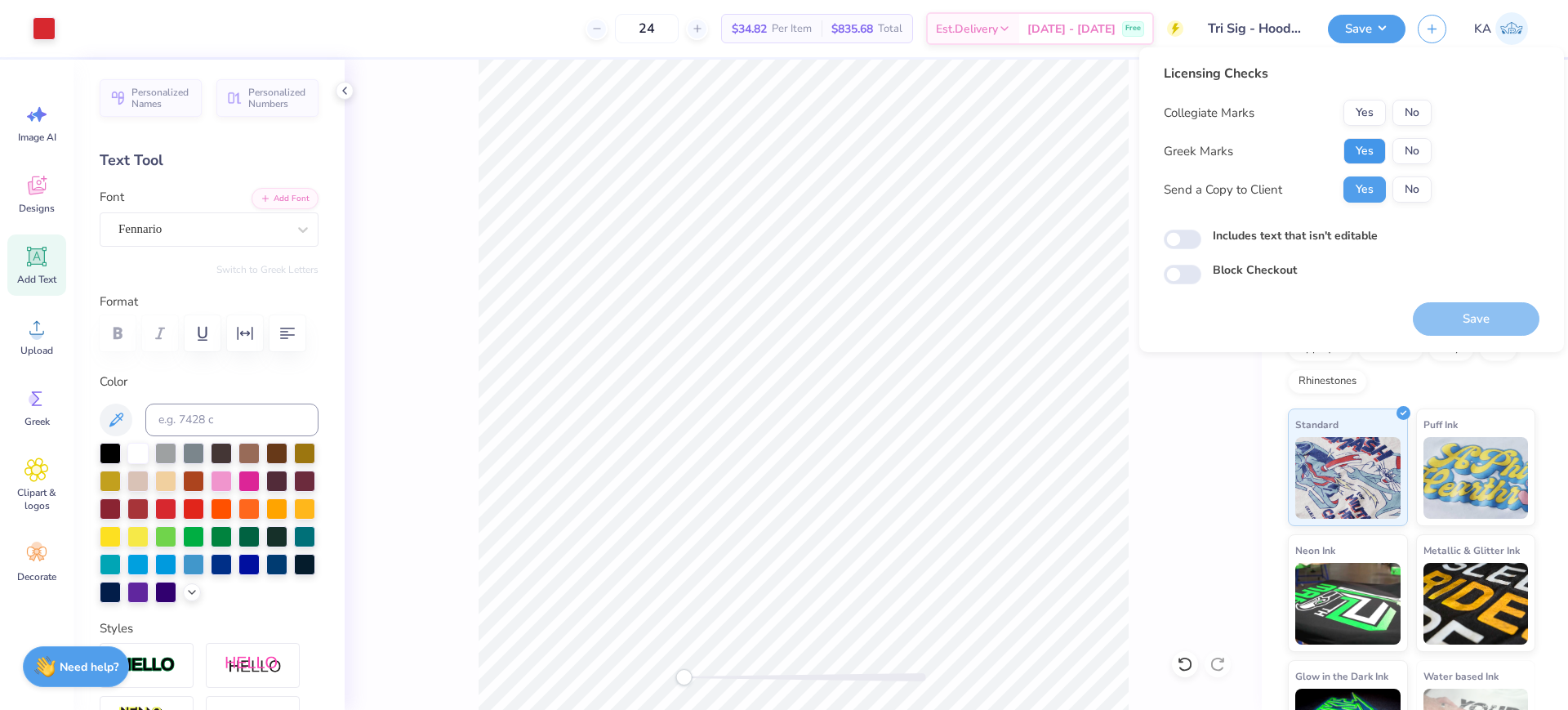
click at [1362, 142] on button "Yes" at bounding box center [1364, 151] width 42 height 26
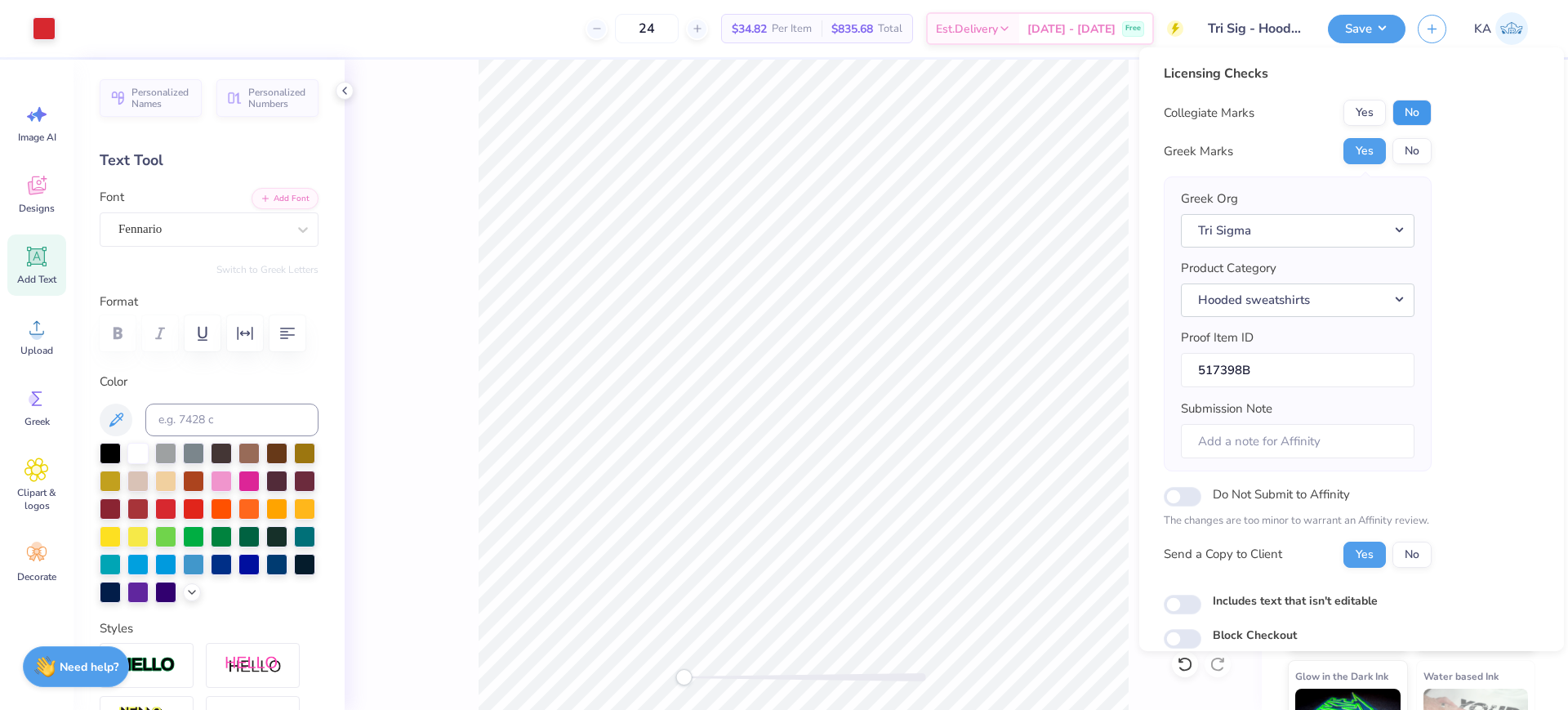
click at [1410, 122] on button "No" at bounding box center [1411, 112] width 40 height 26
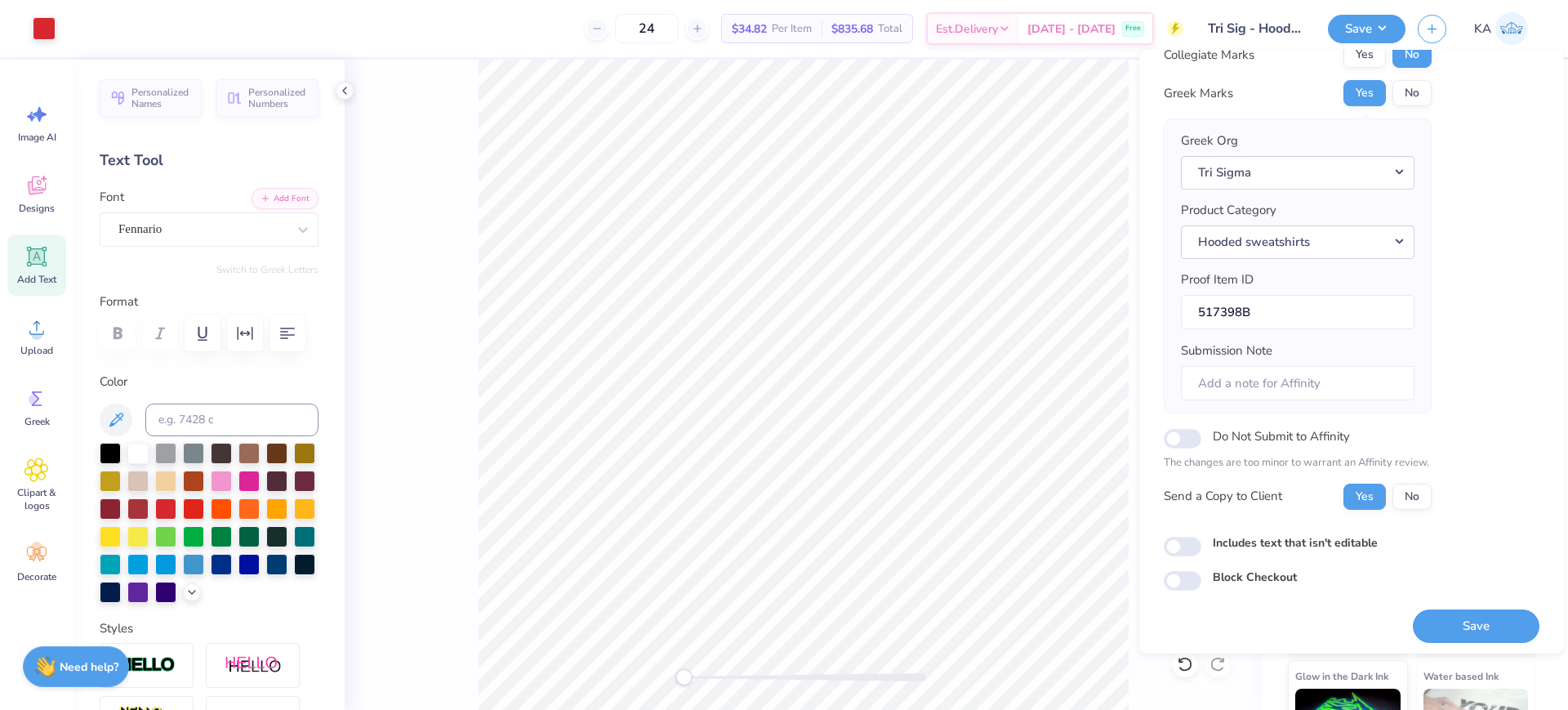
scroll to position [65, 0]
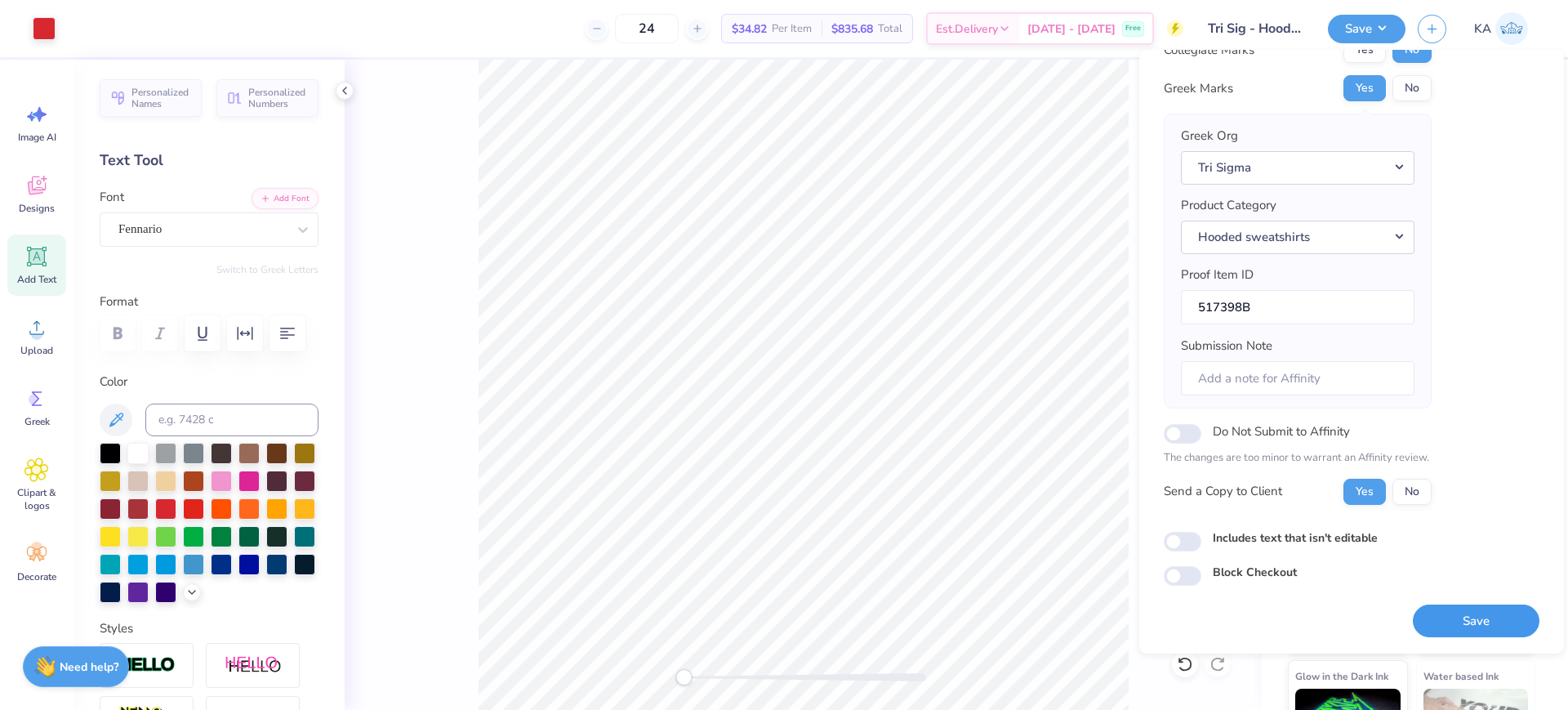
click at [1483, 611] on button "Save" at bounding box center [1475, 621] width 126 height 33
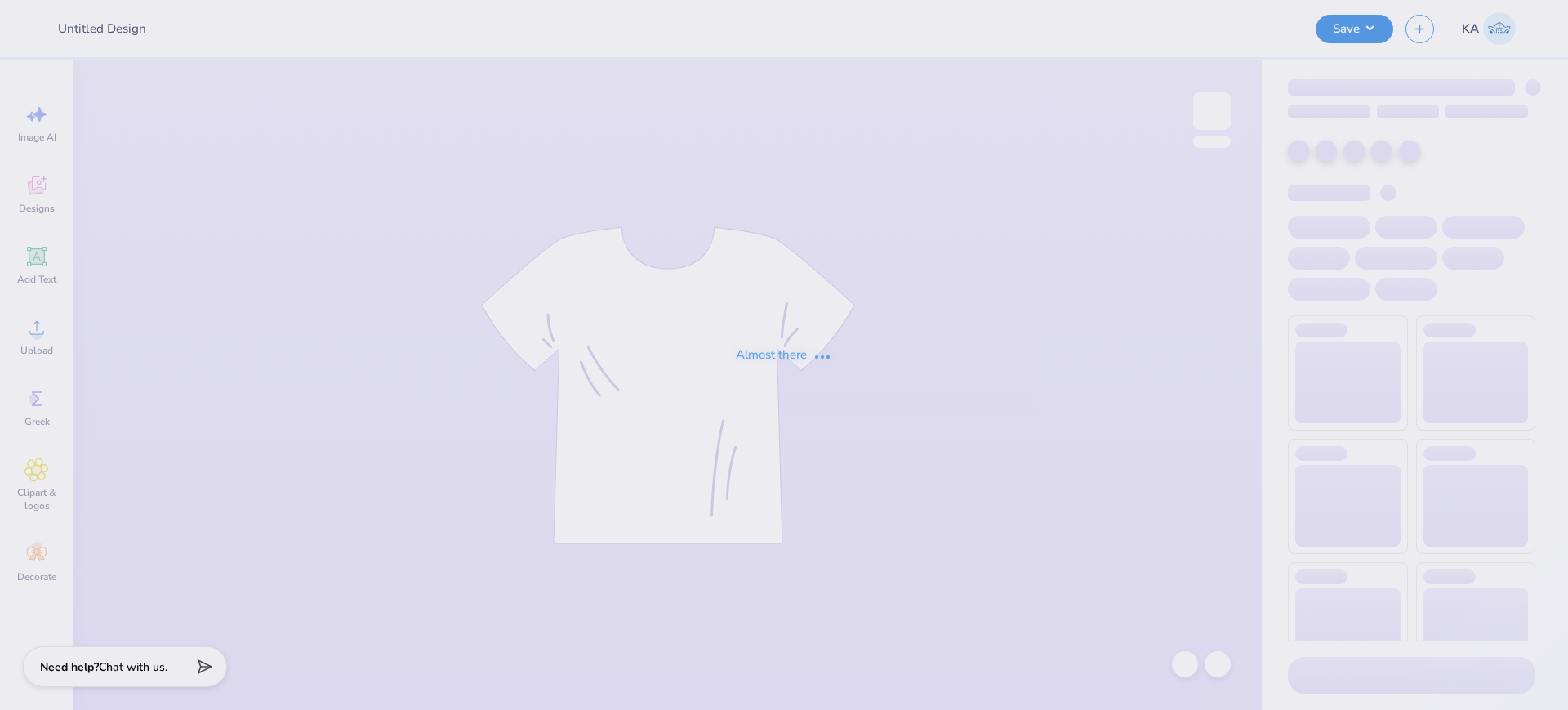
type input "Tri Sig - Hoodie Drop"
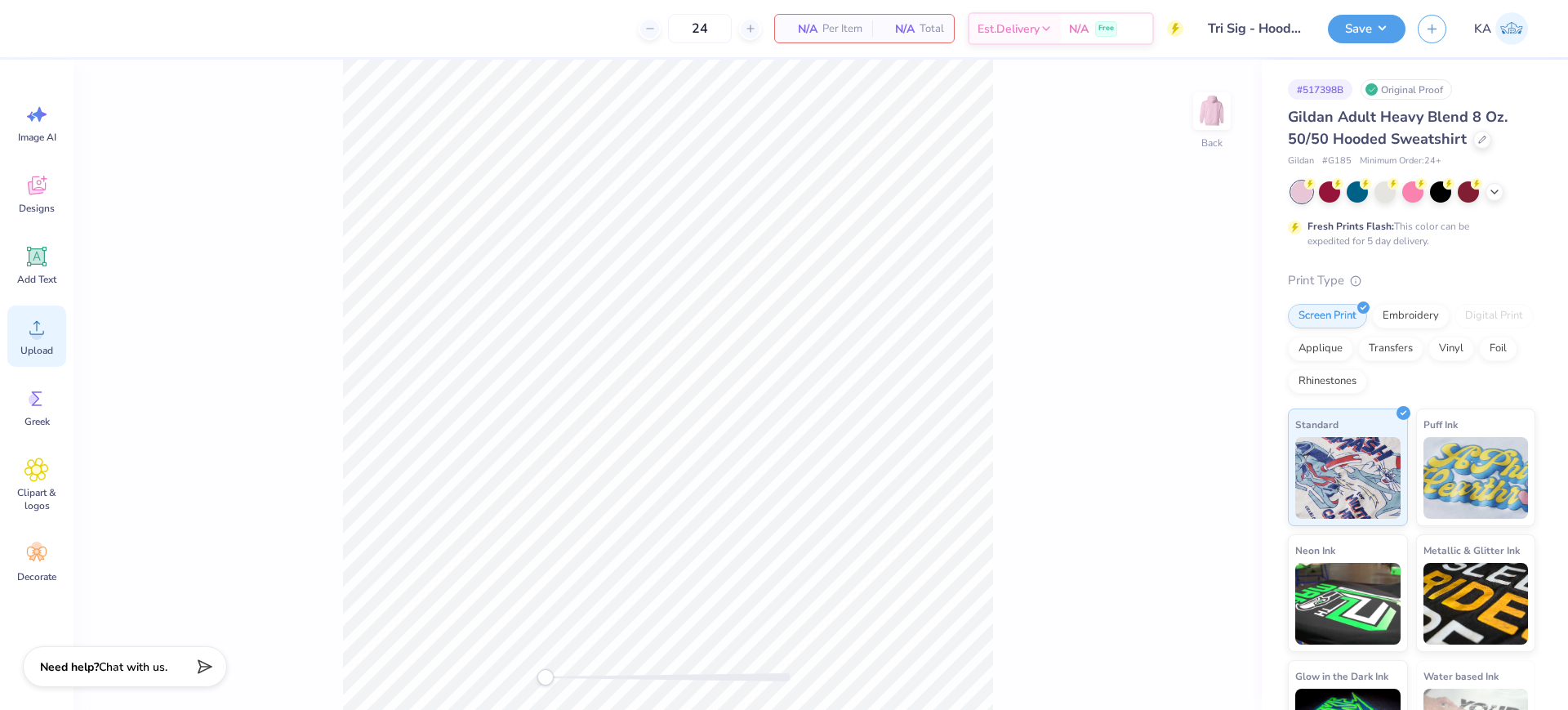
click at [33, 334] on icon at bounding box center [37, 327] width 15 height 14
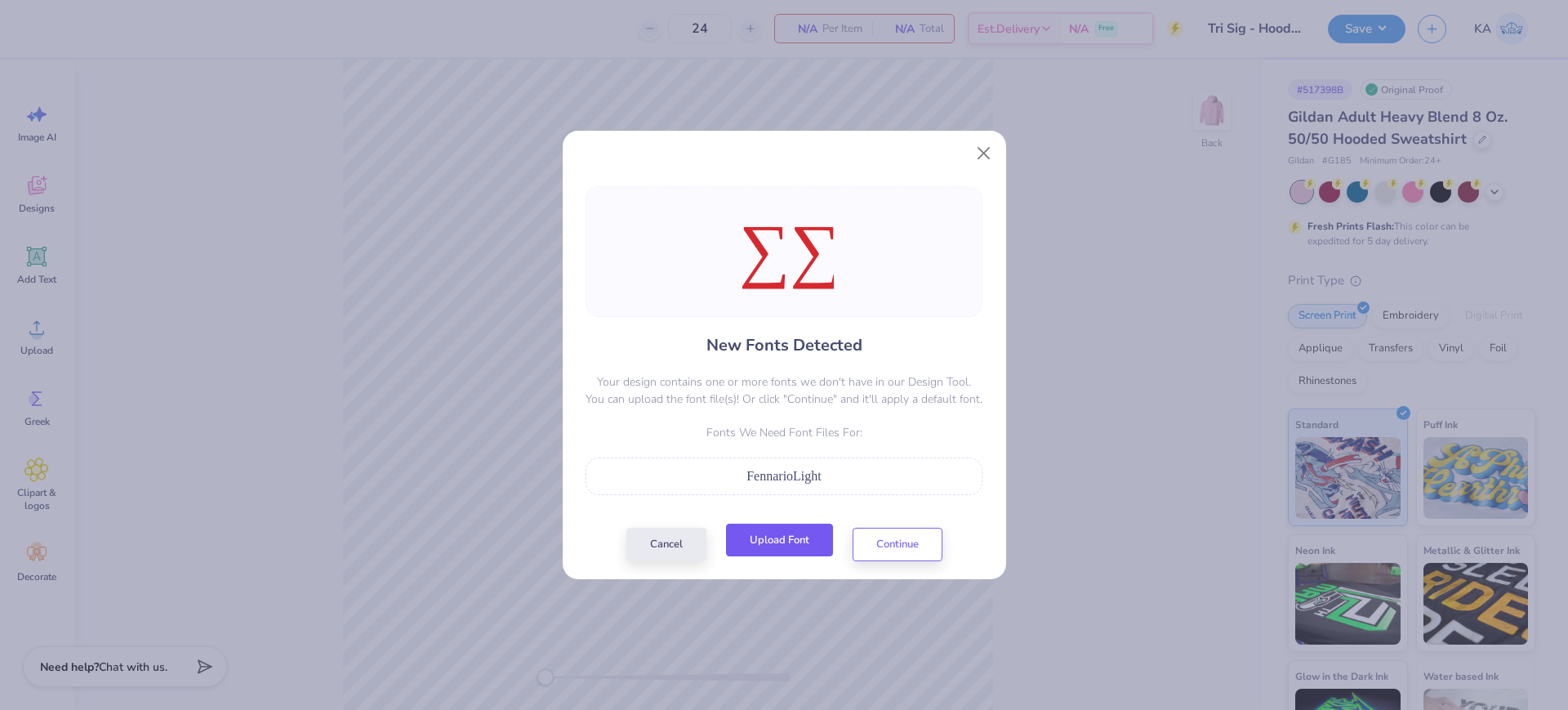
click at [785, 539] on button "Upload Font" at bounding box center [779, 540] width 107 height 33
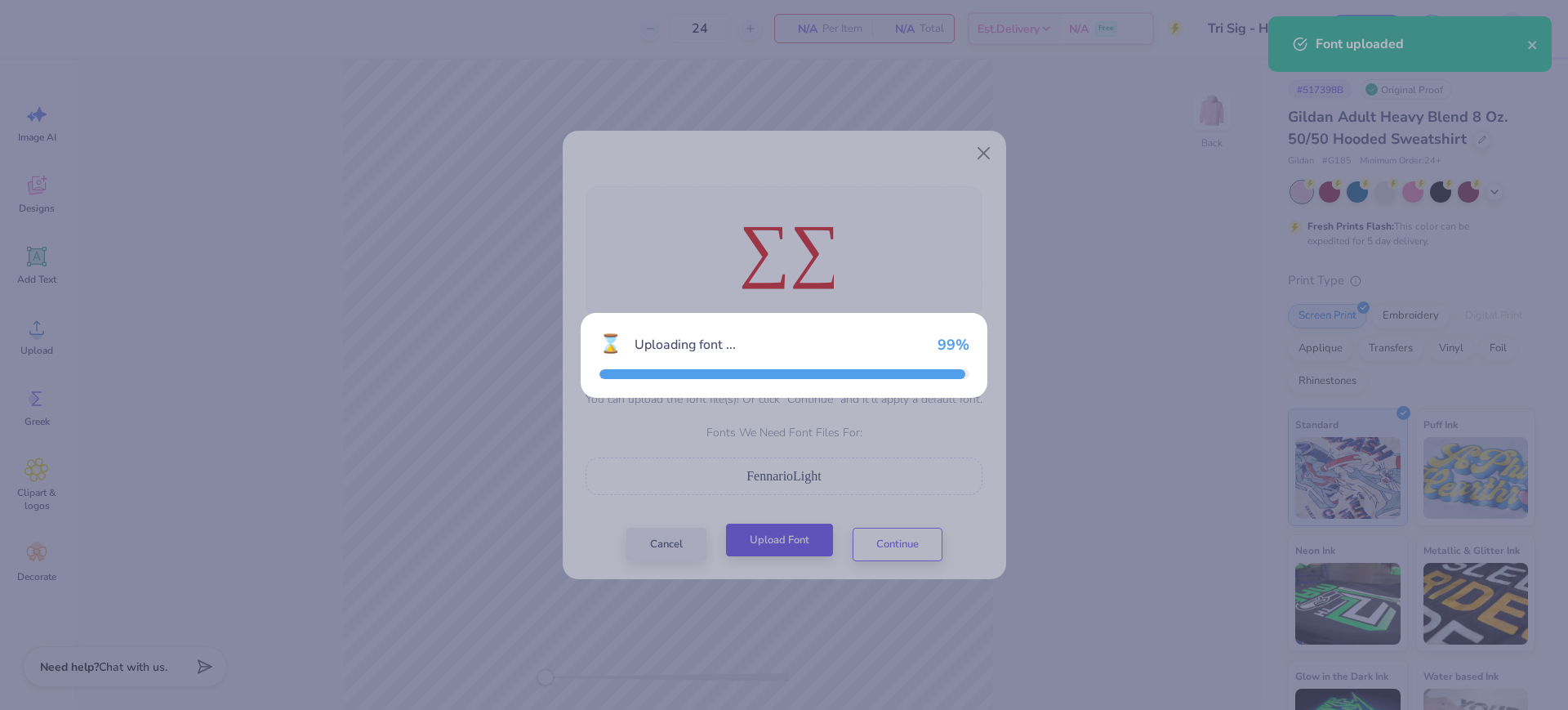
click at [777, 539] on div "⌛ Uploading font ... 99 %" at bounding box center [784, 355] width 1568 height 710
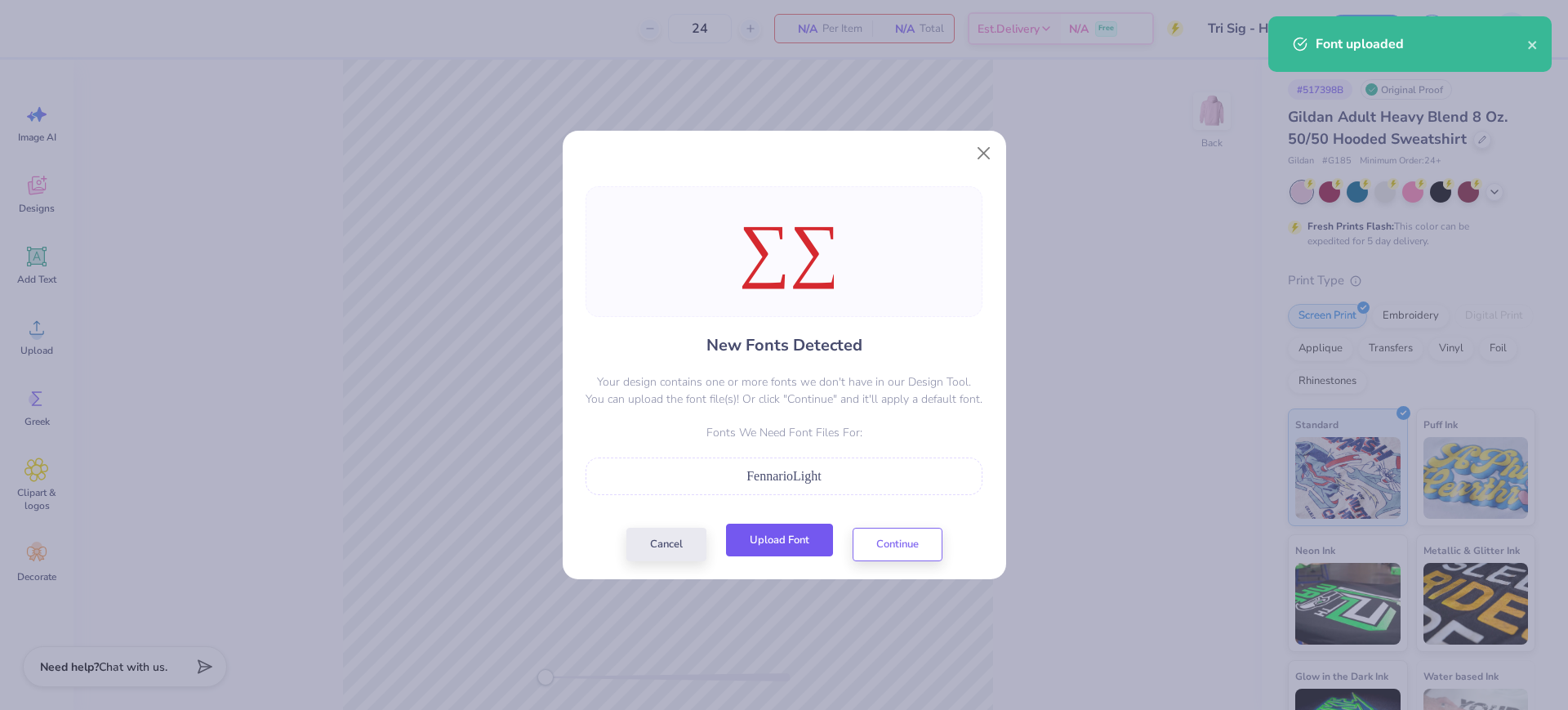
click at [777, 539] on button "Upload Font" at bounding box center [779, 540] width 107 height 33
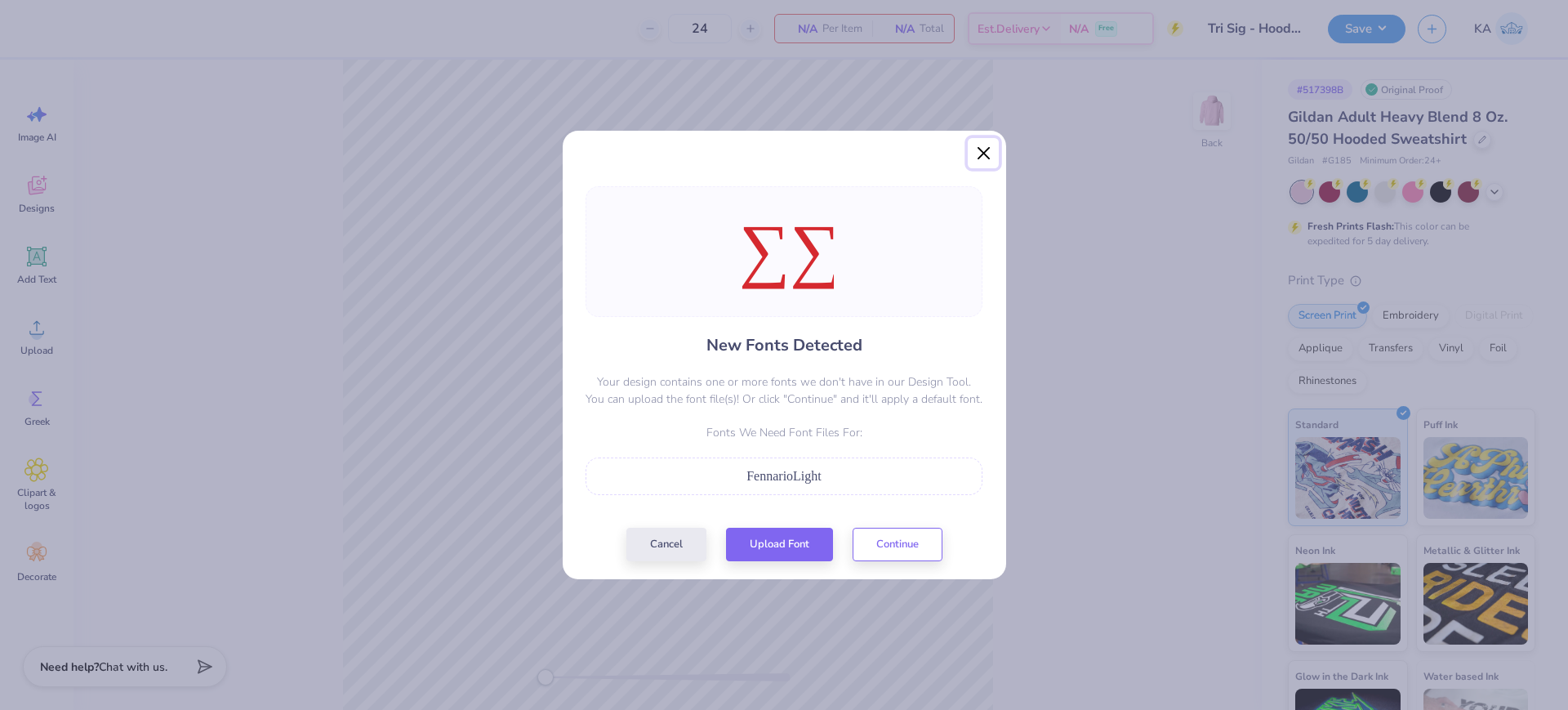
click at [984, 149] on button "Close" at bounding box center [984, 154] width 31 height 31
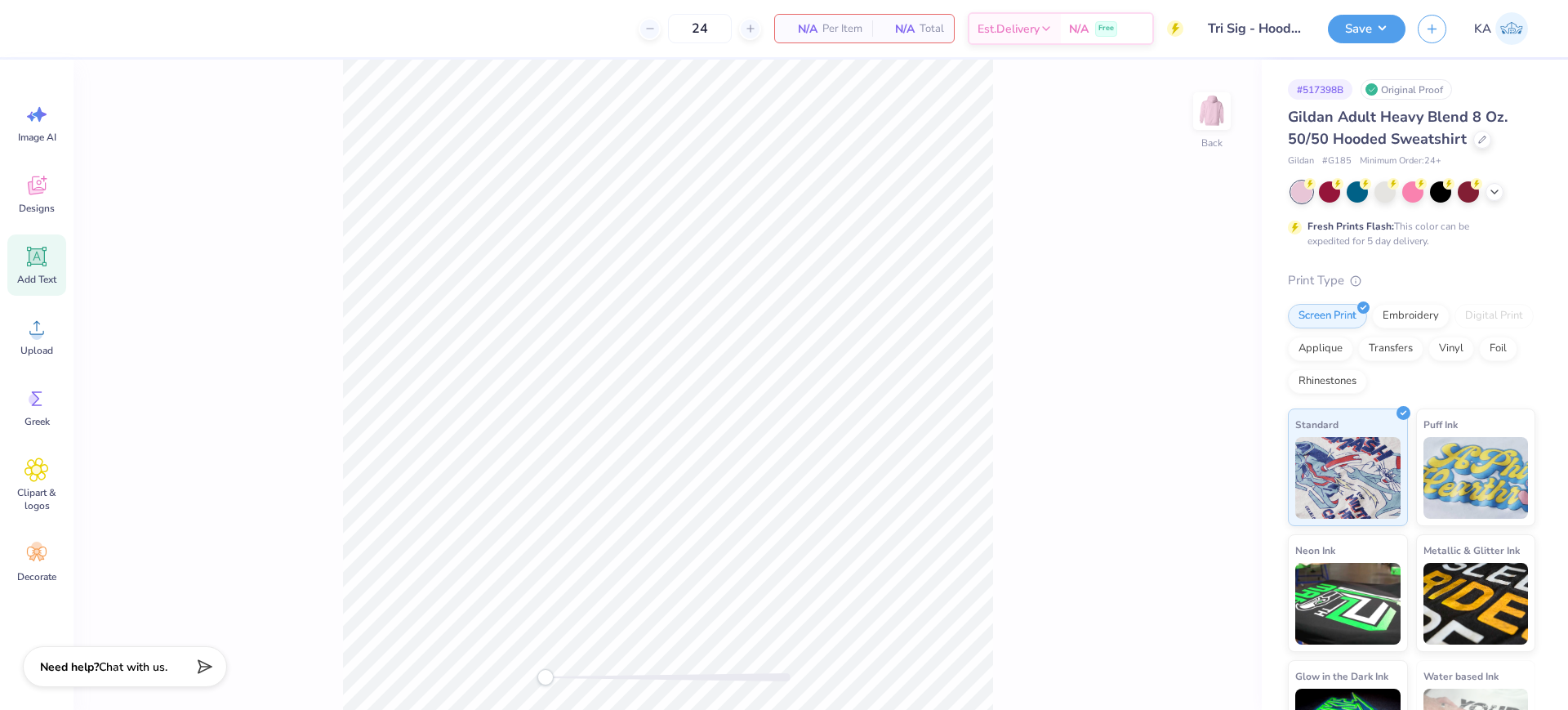
click at [42, 268] on div "Add Text" at bounding box center [37, 265] width 59 height 61
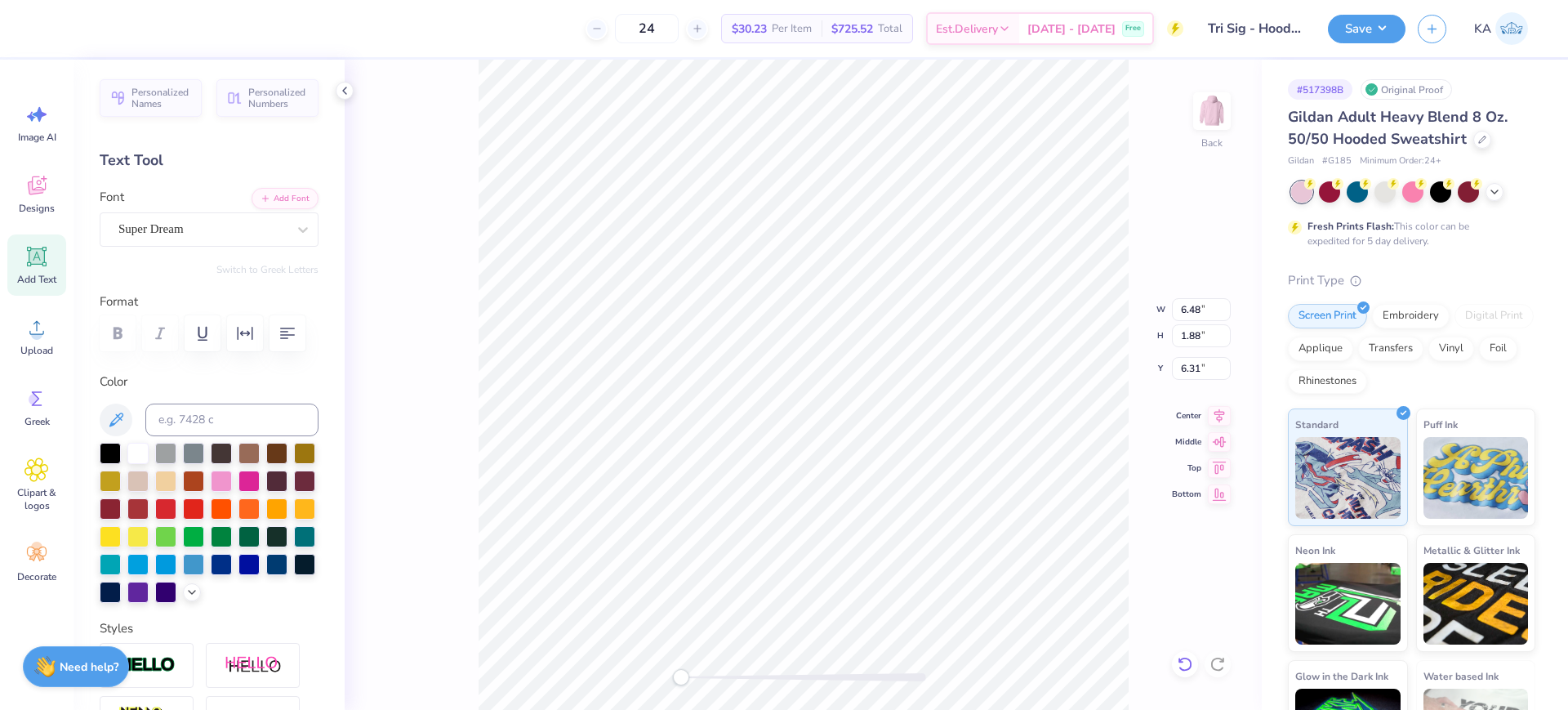
click at [1179, 658] on icon at bounding box center [1181, 660] width 4 height 4
click at [1179, 658] on div "Back W 6.48 H 1.88 Y 6.31 Center Middle Top Bottom" at bounding box center [803, 385] width 917 height 650
click at [1179, 658] on div "Back" at bounding box center [803, 385] width 917 height 650
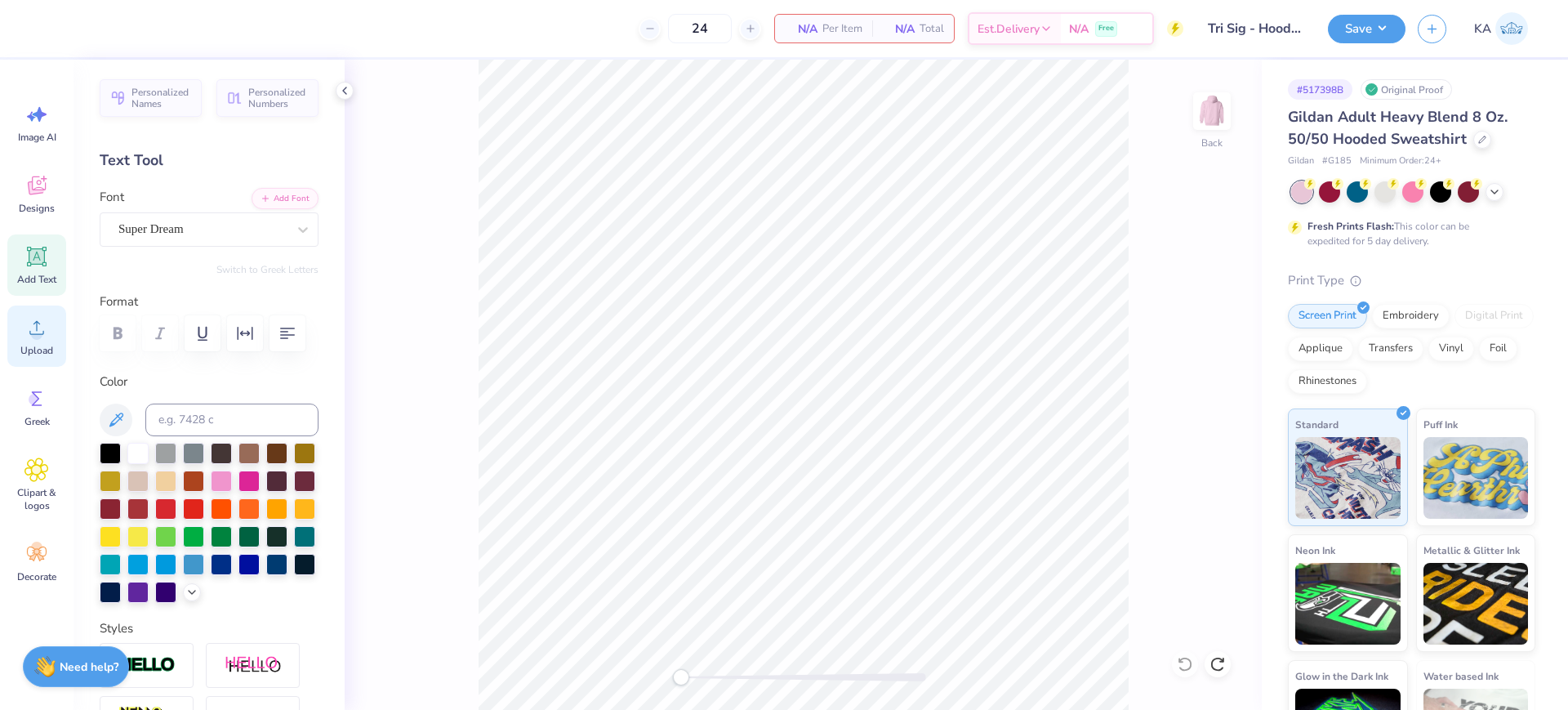
click at [18, 325] on div "Upload" at bounding box center [37, 336] width 59 height 61
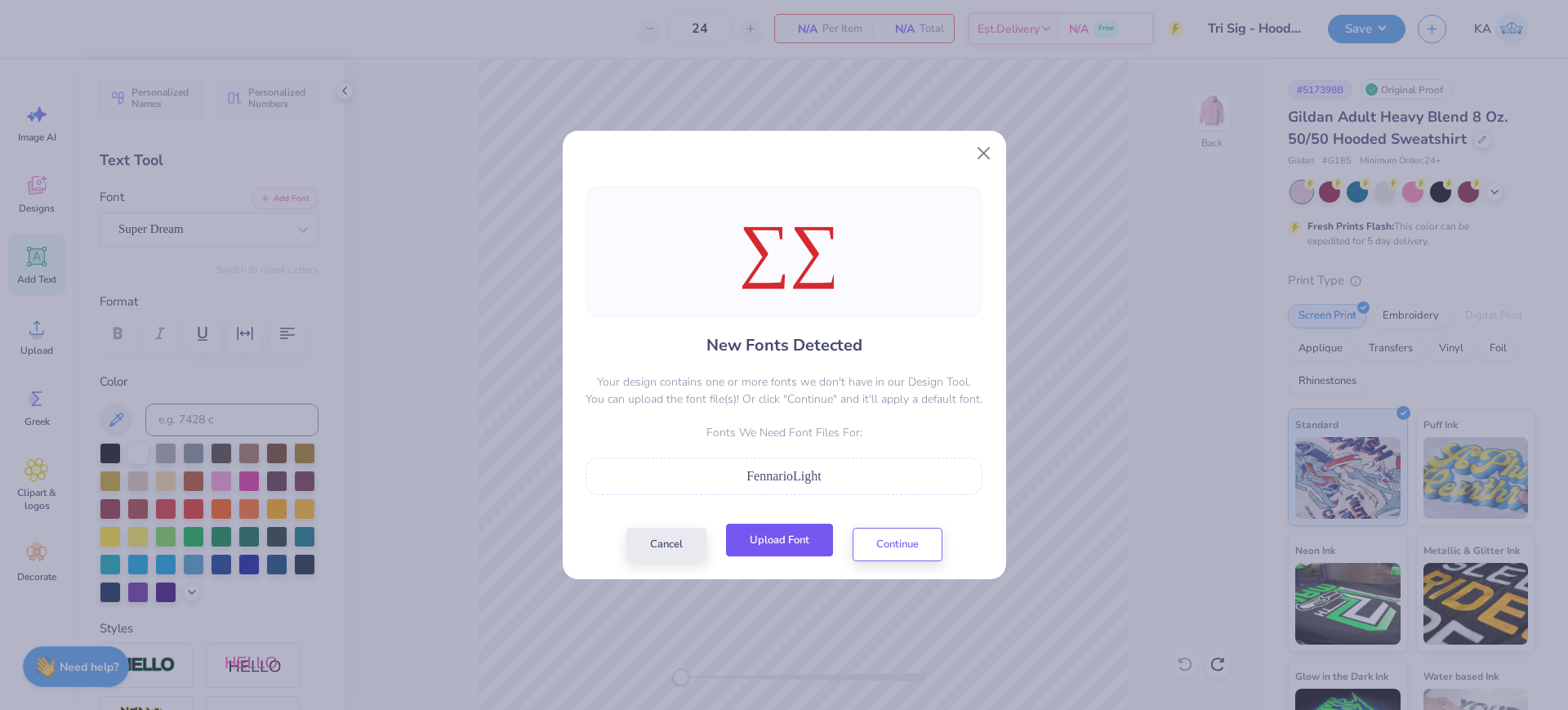
click at [776, 549] on button "Upload Font" at bounding box center [779, 540] width 107 height 33
click at [911, 539] on button "Continue" at bounding box center [897, 540] width 89 height 33
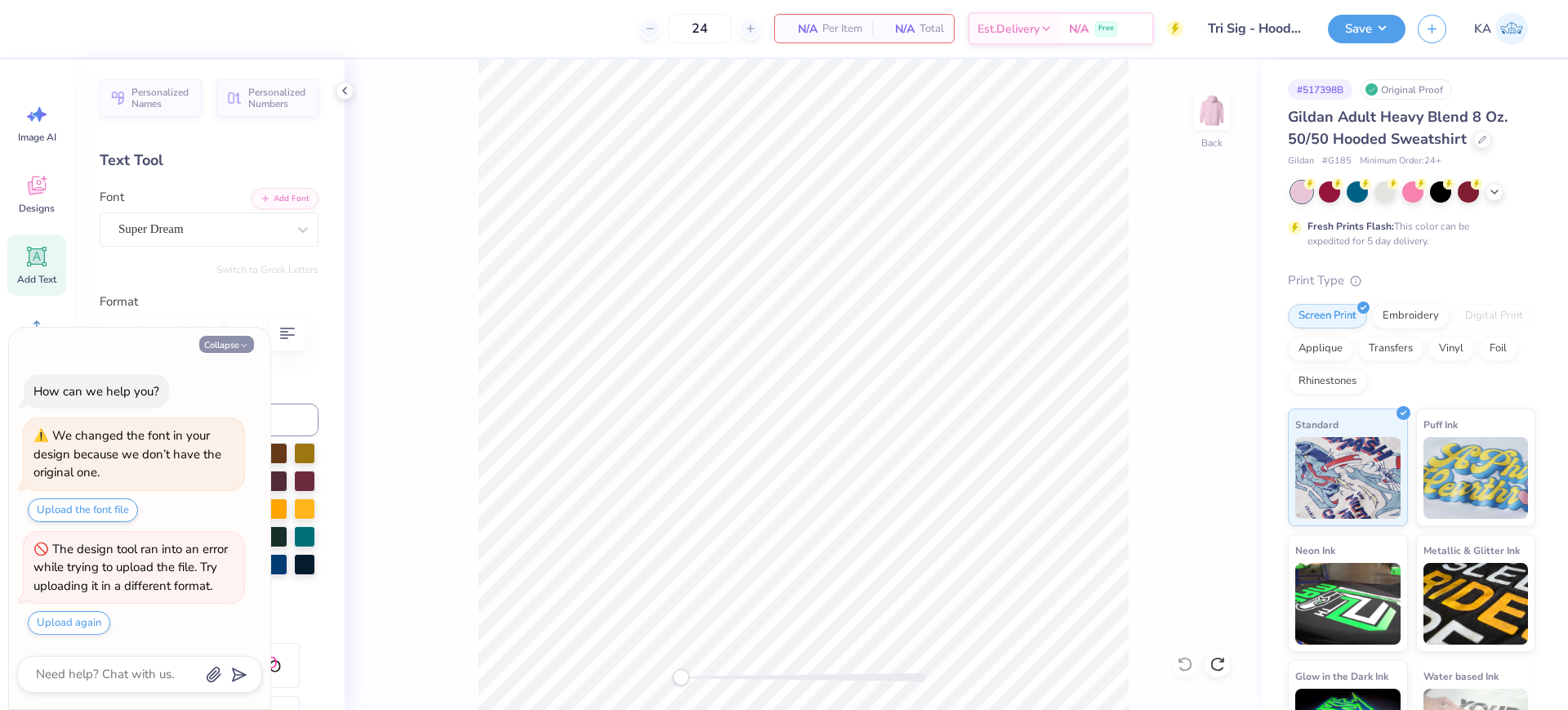
click at [231, 347] on button "Collapse" at bounding box center [226, 344] width 54 height 18
type textarea "x"
